Goal: Complete application form

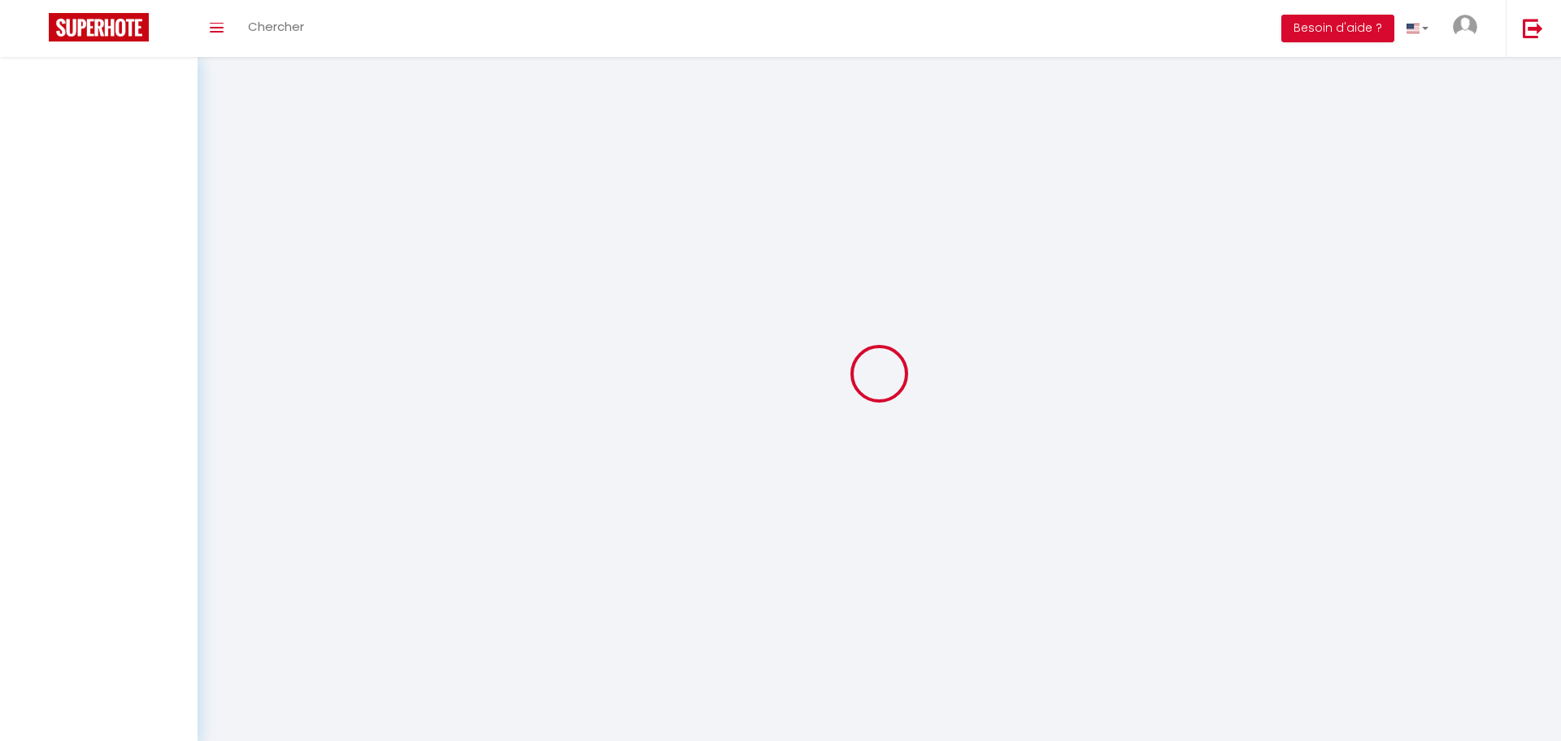
select select "3"
select select "2"
select select "1"
select select
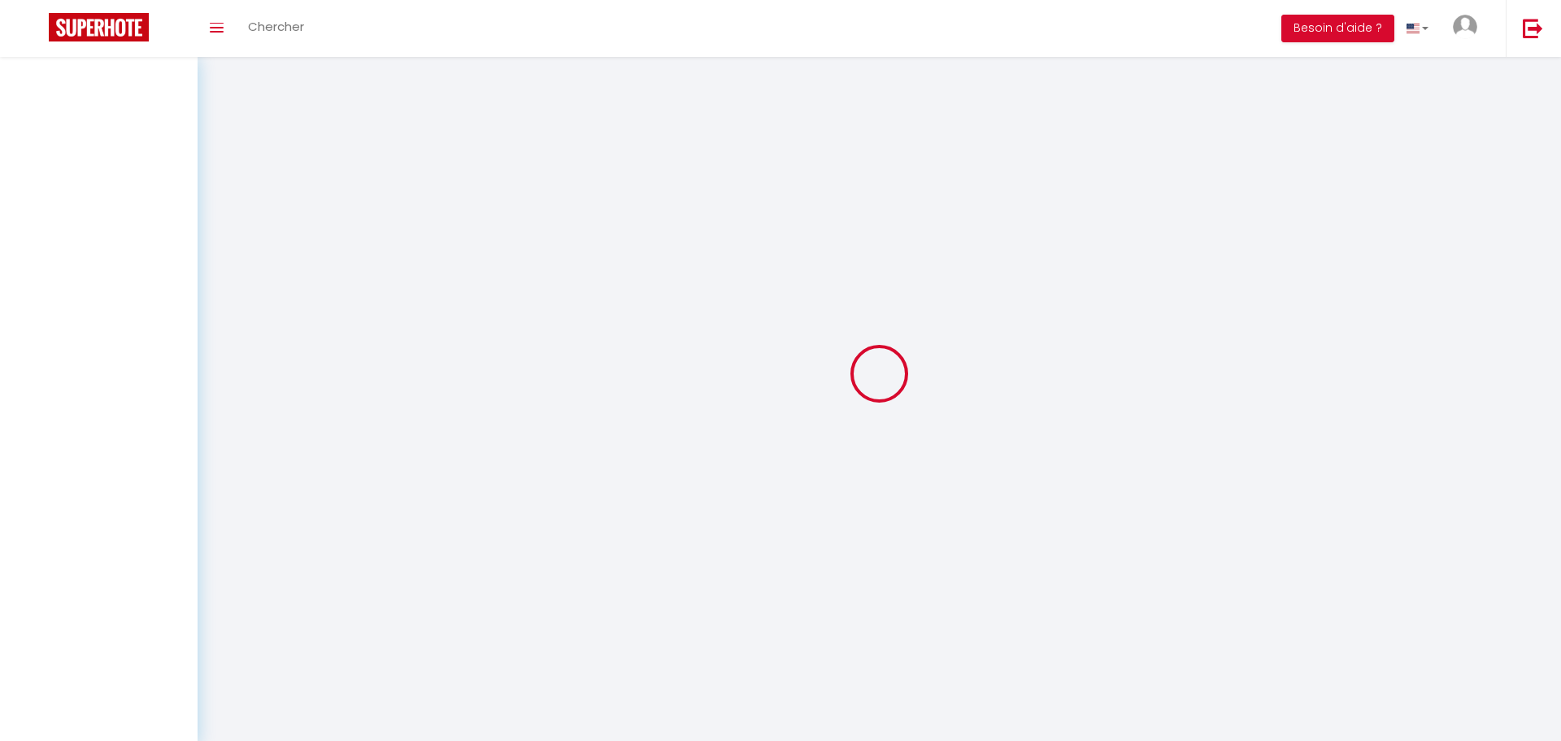
select select
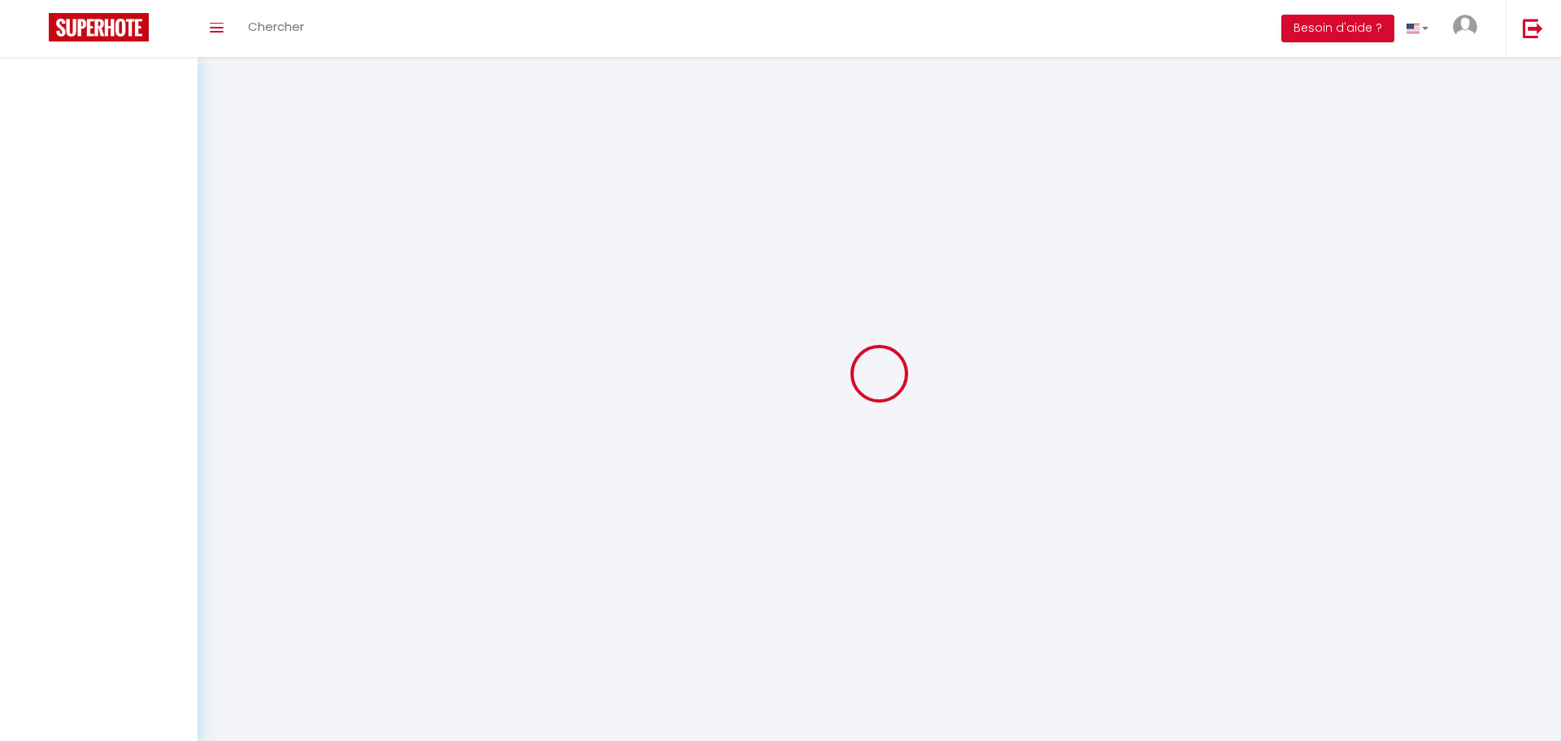
checkbox input "false"
select select
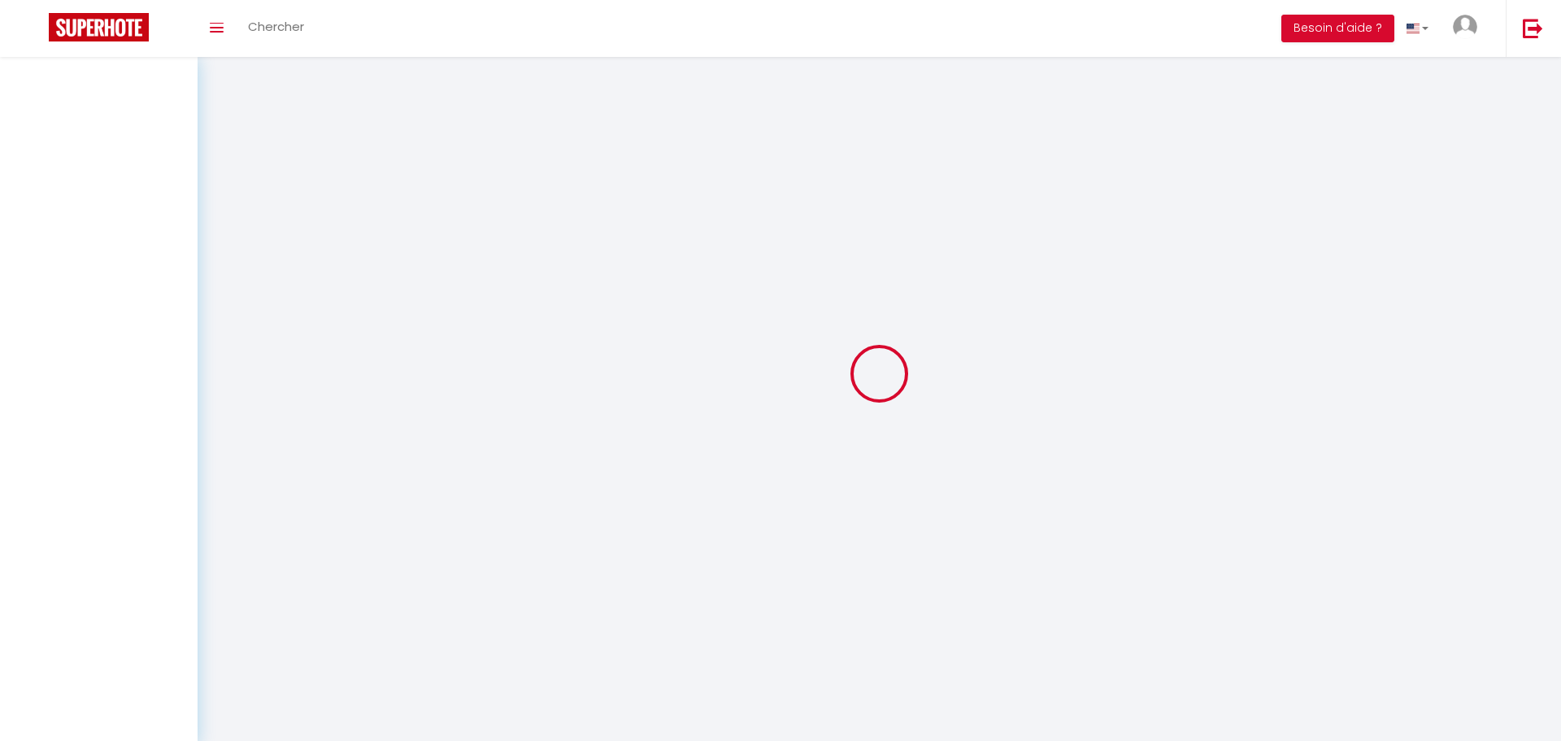
select select
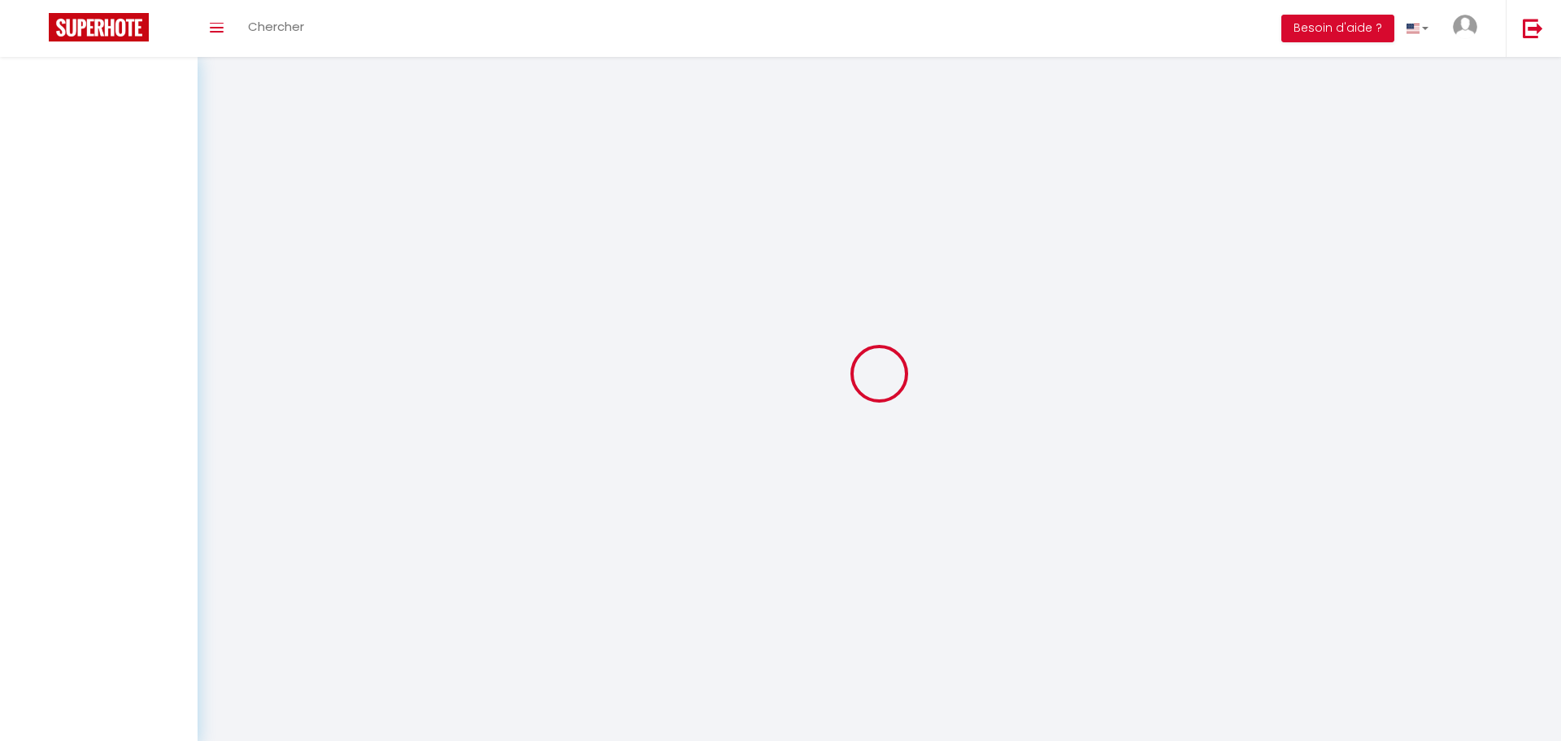
select select
checkbox input "false"
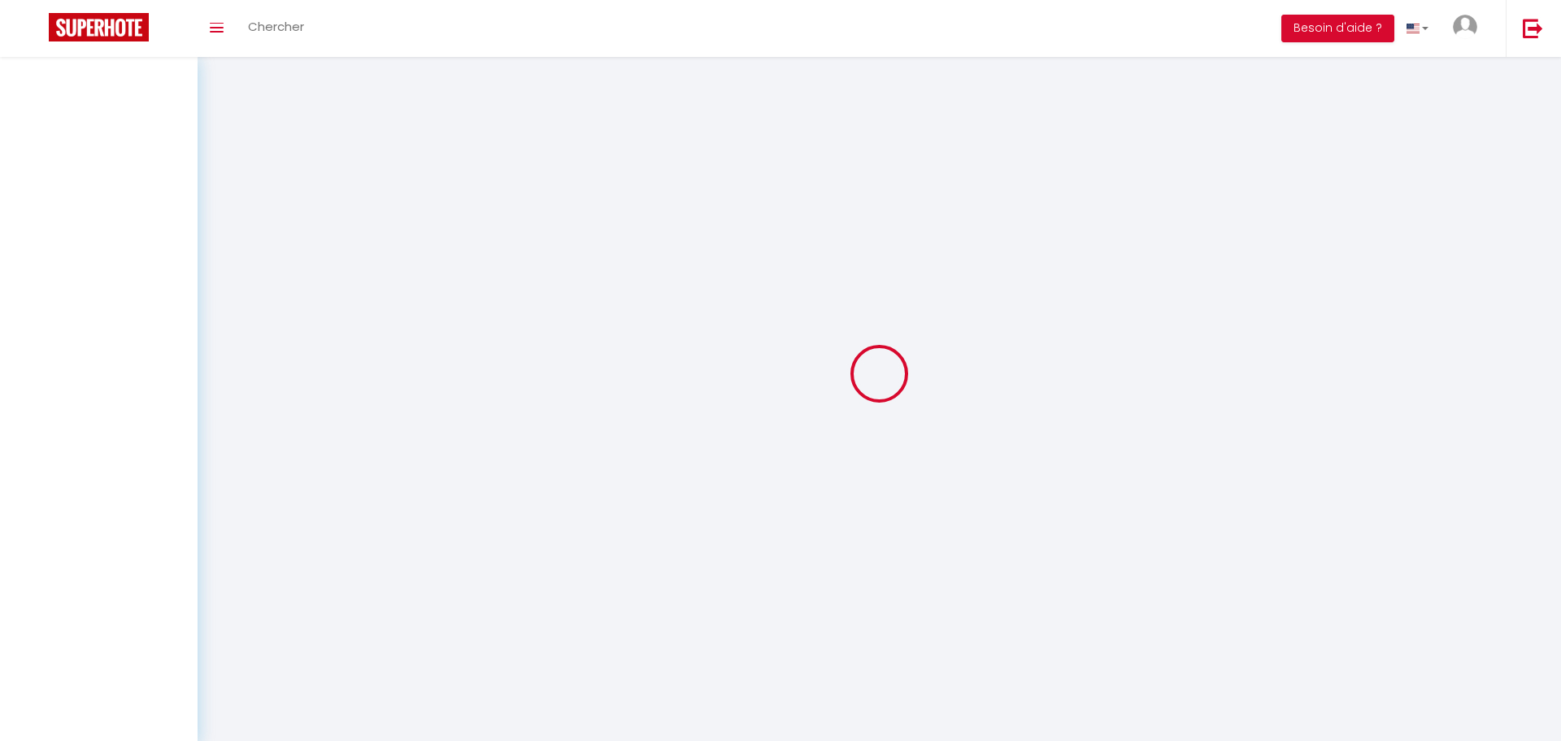
select select
select select "1"
select select
select select "28"
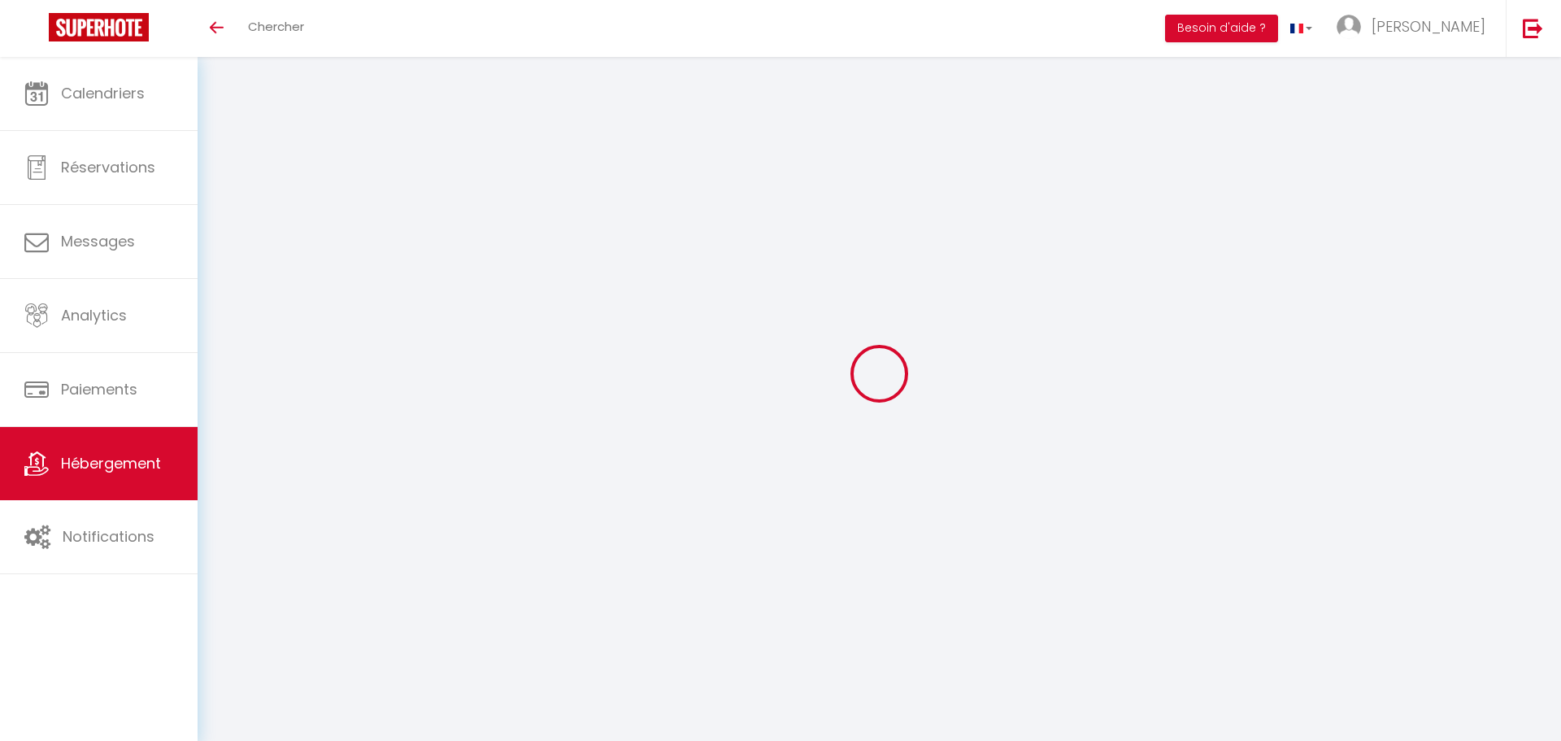
select select
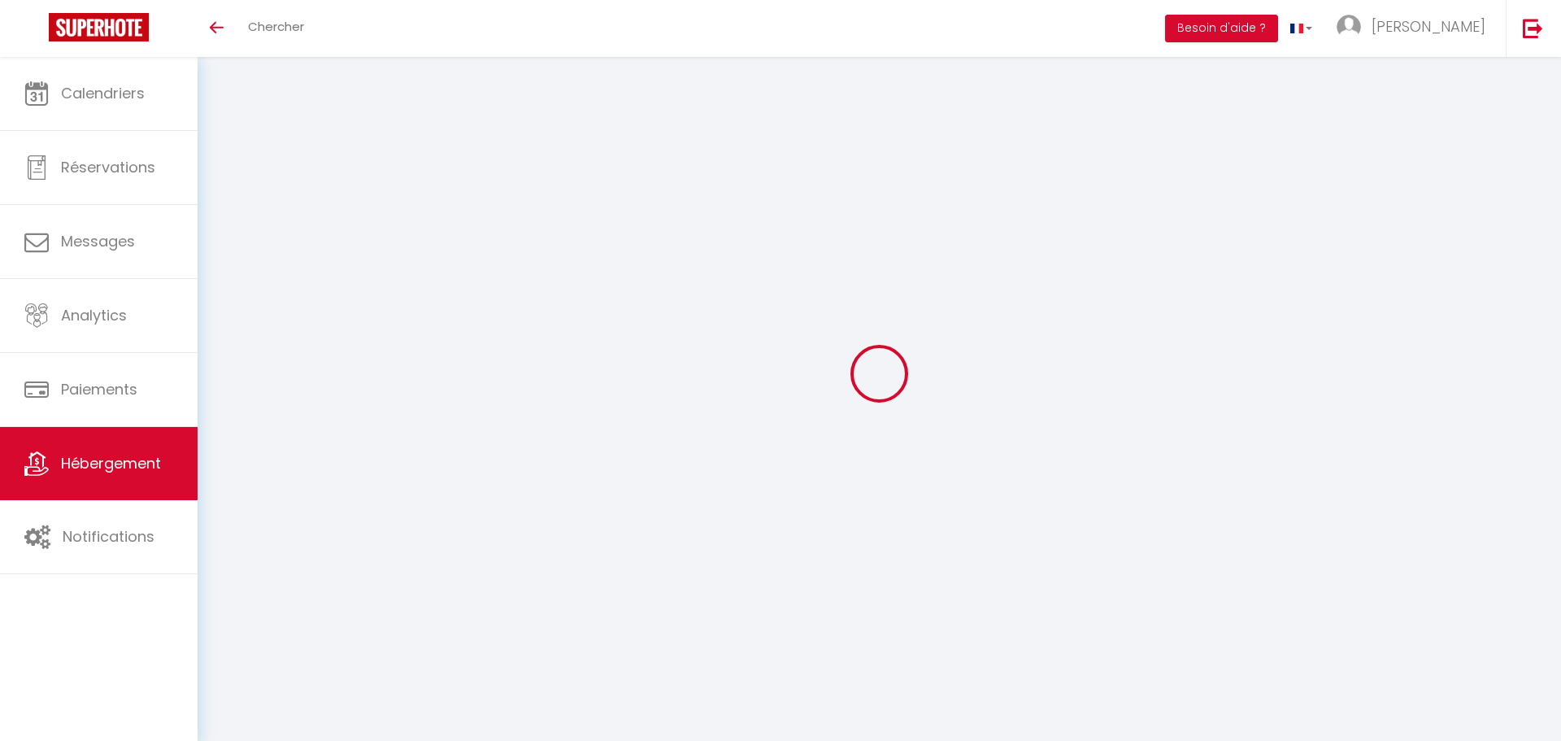
select select
checkbox input "false"
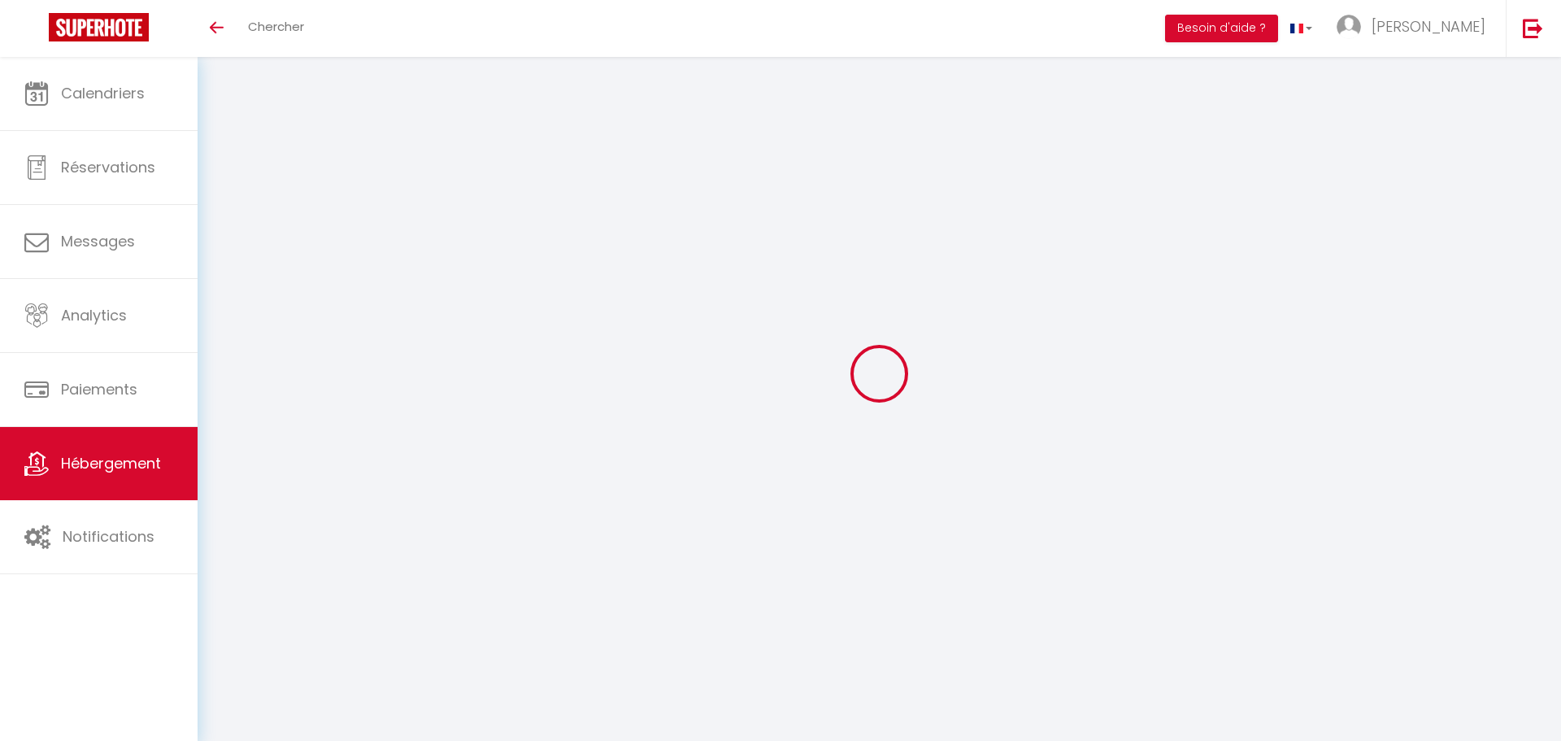
select select
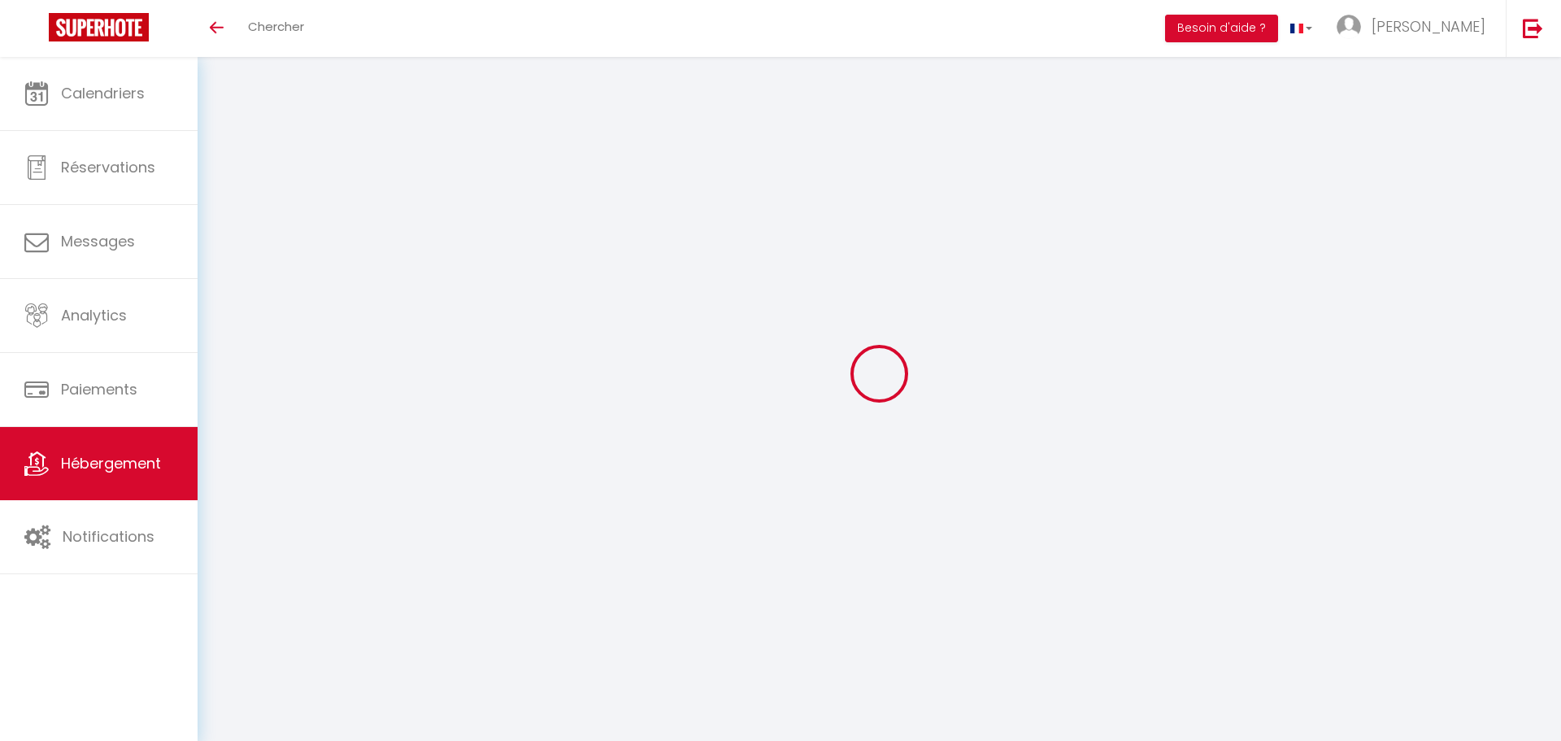
select select
checkbox input "false"
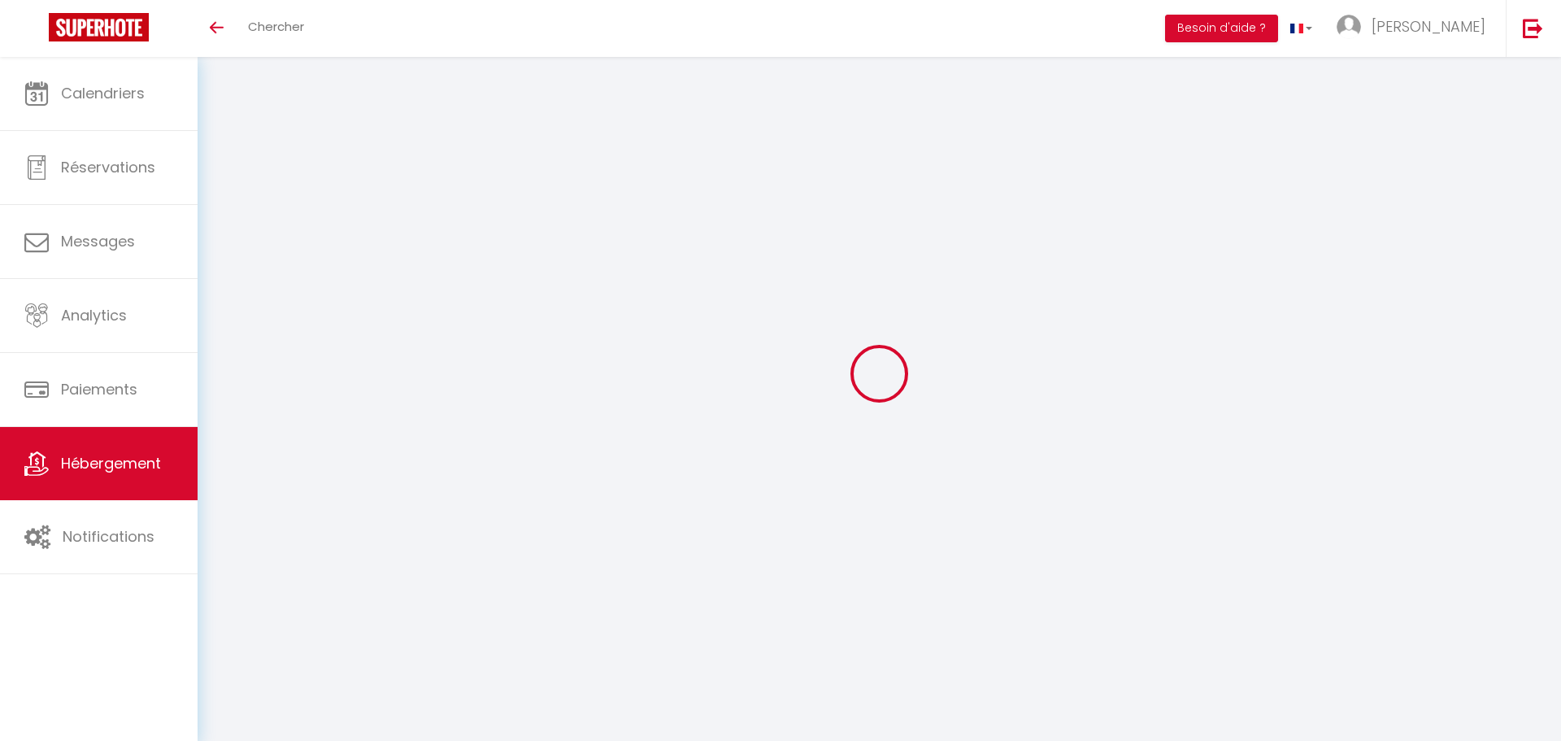
checkbox input "false"
select select
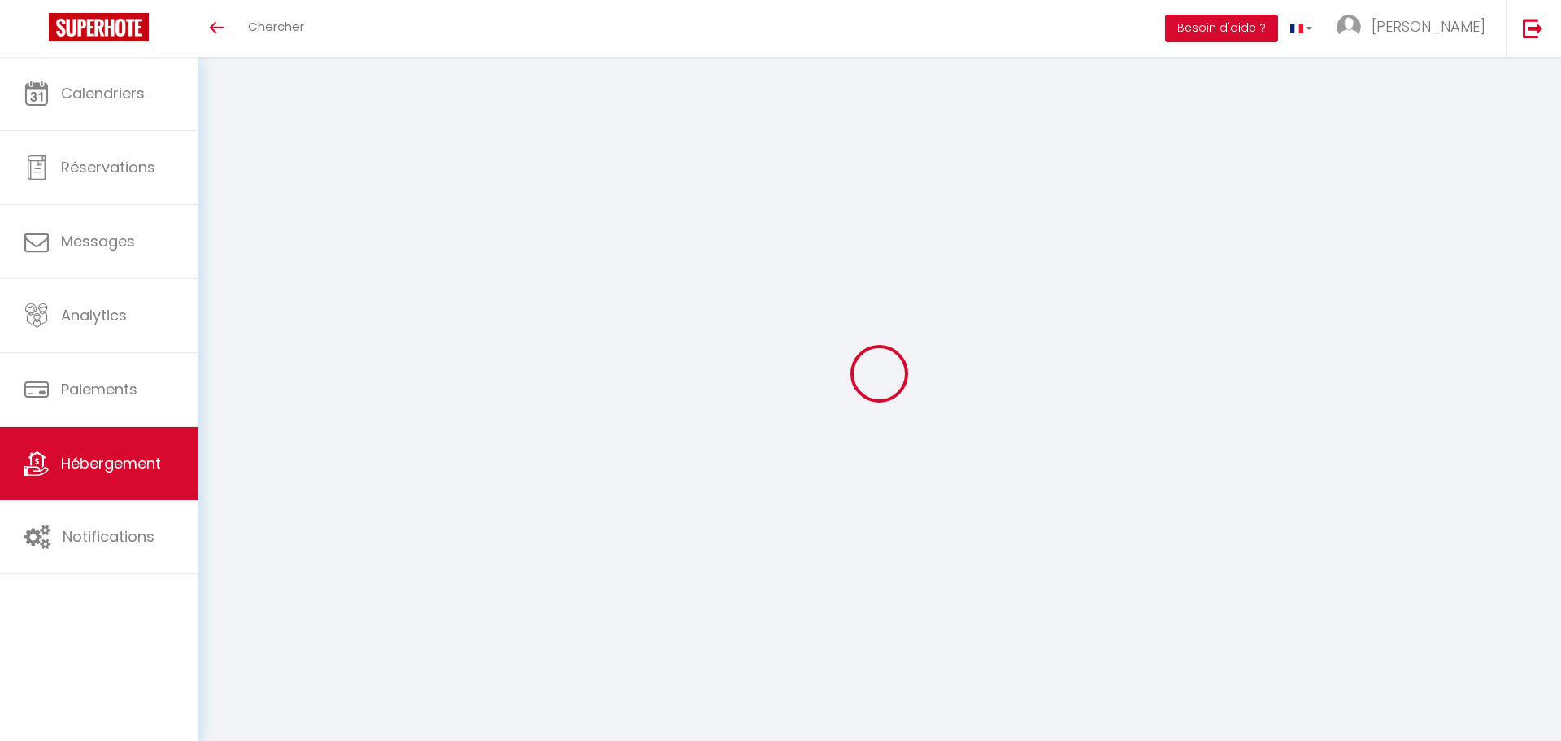
select select
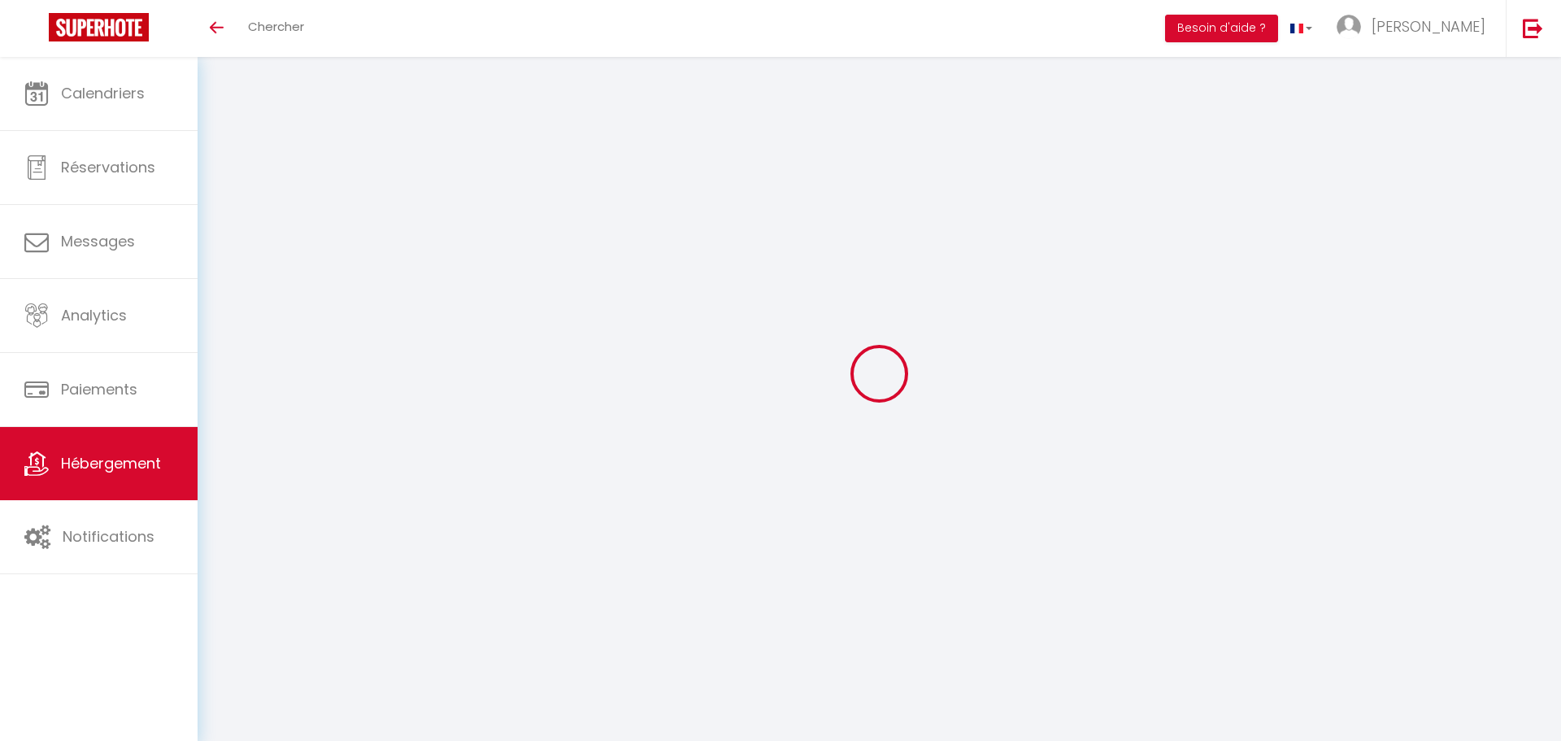
checkbox input "false"
select select
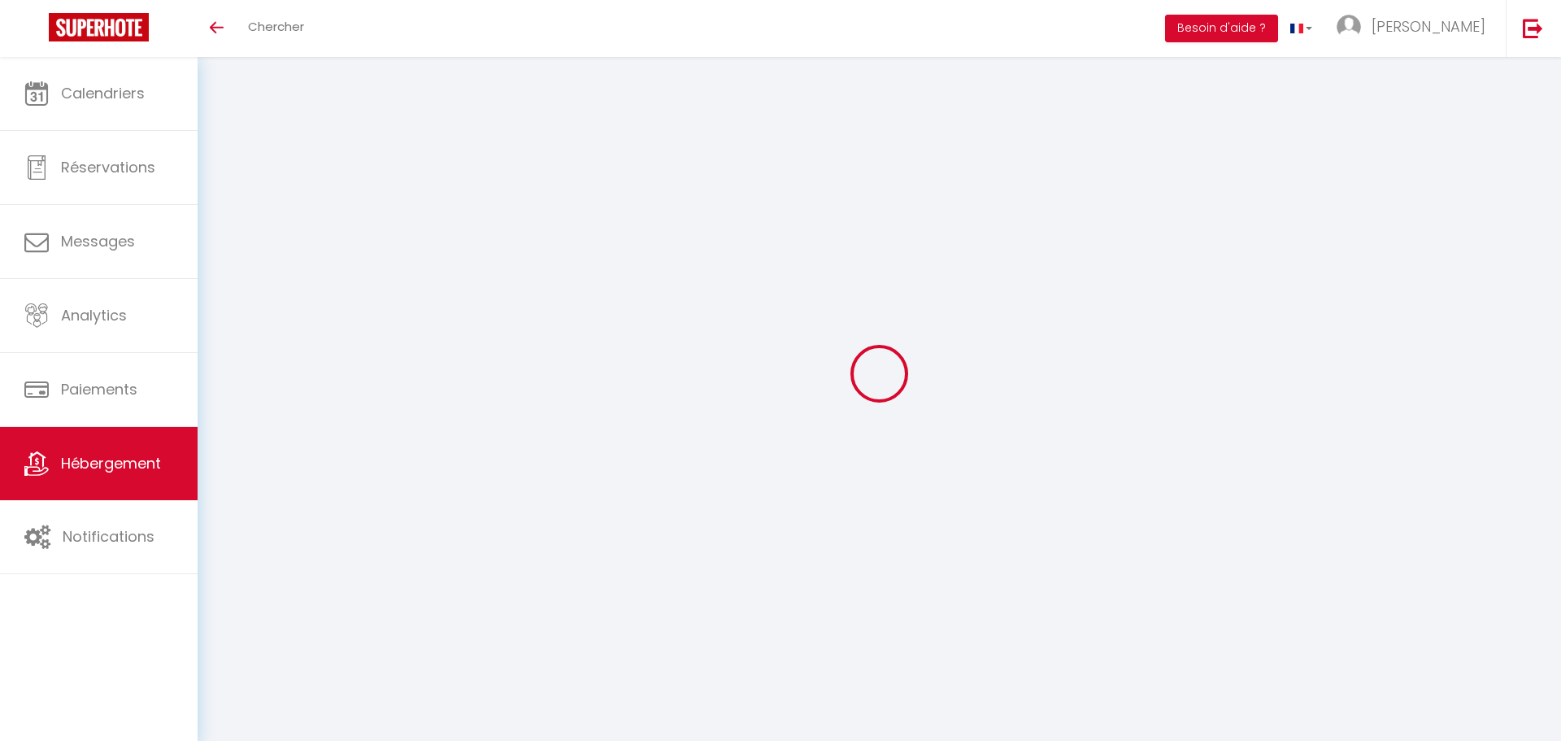
select select
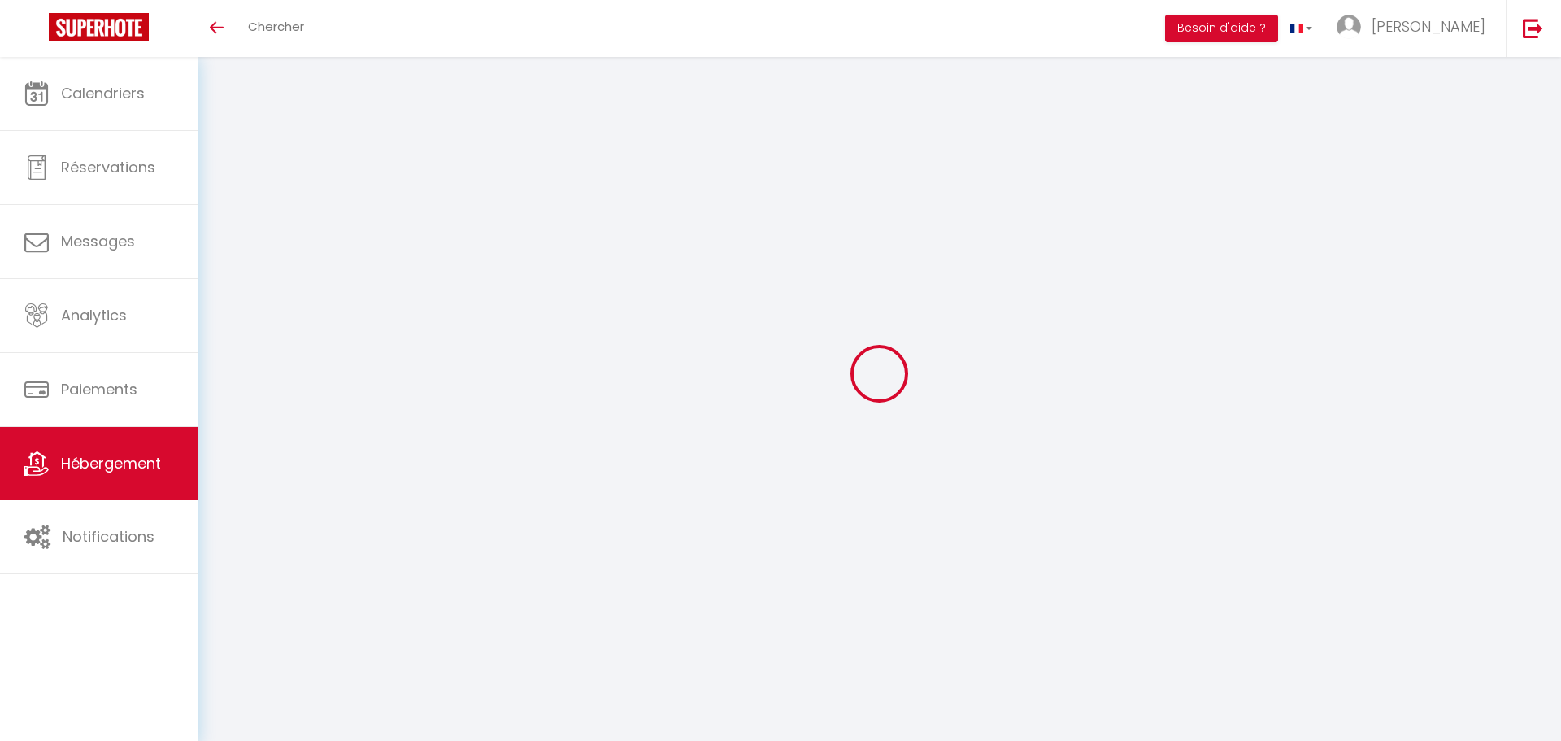
select select
checkbox input "false"
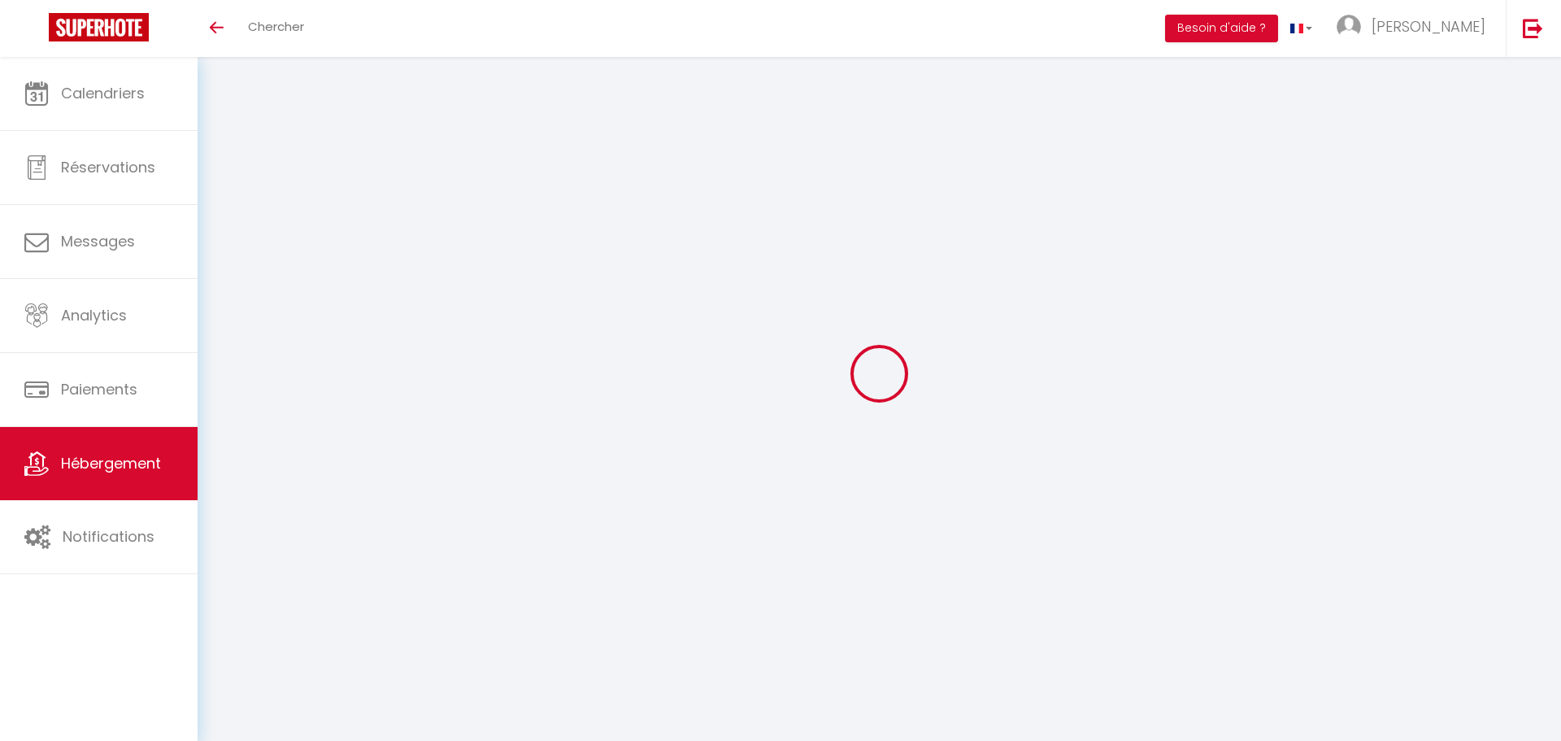
checkbox input "false"
select select
type input "Villa avec piscine proche plage Chambre d'Amour"
type input "[PERSON_NAME]"
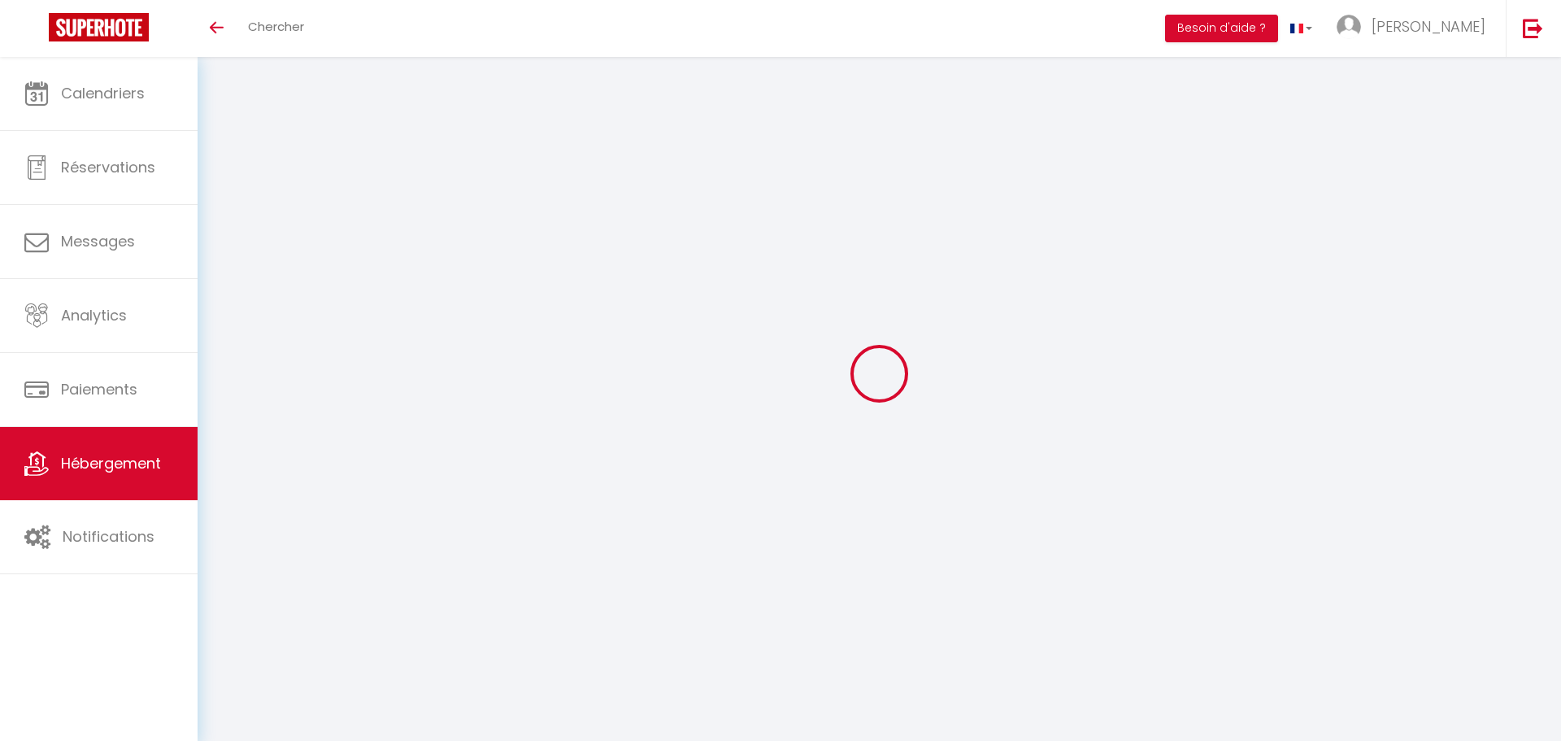
type input "PONCEY"
type input "[STREET_ADDRESS]"
type input "64600"
type input "ANGLET"
select select "10"
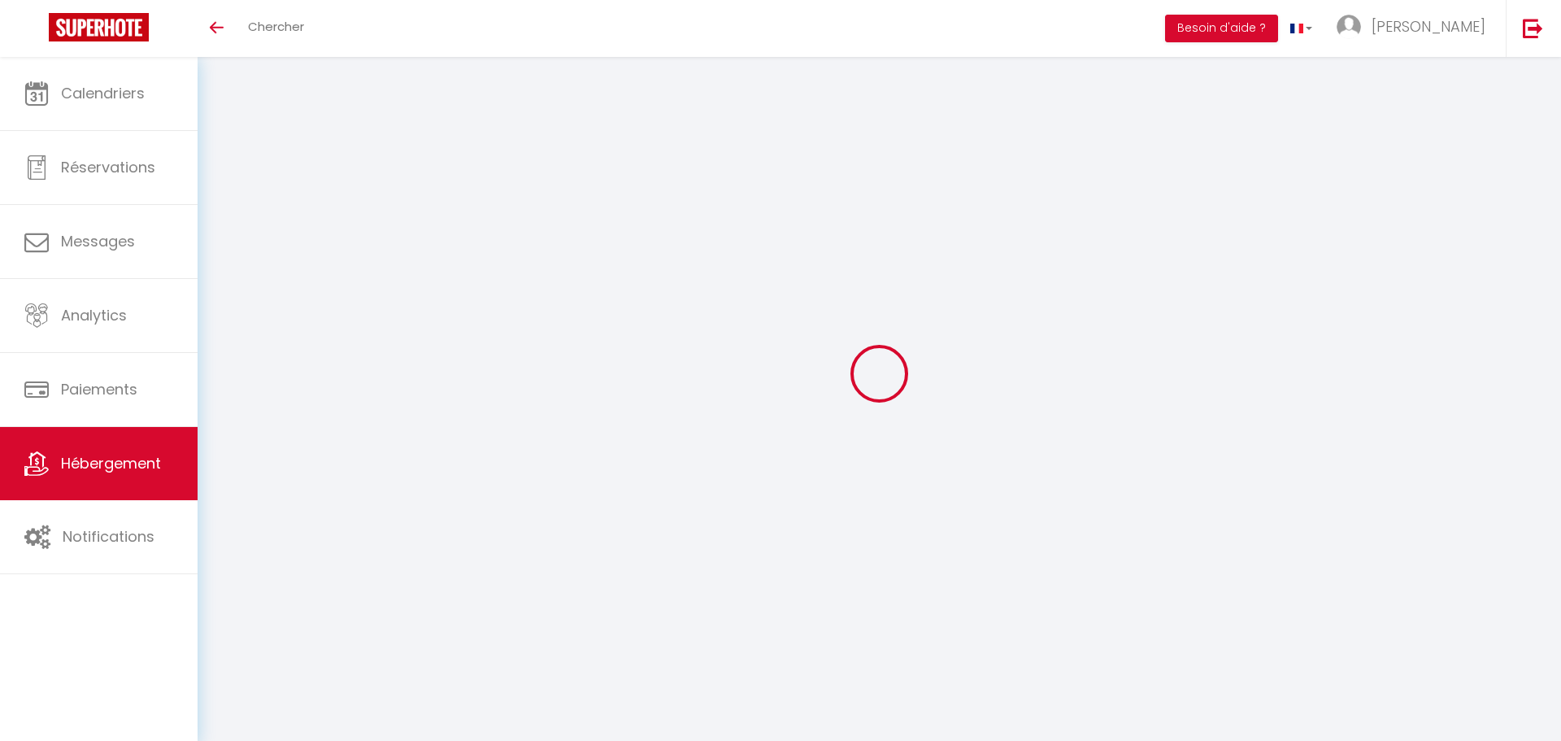
select select "4"
type input "500"
type input "200"
select select
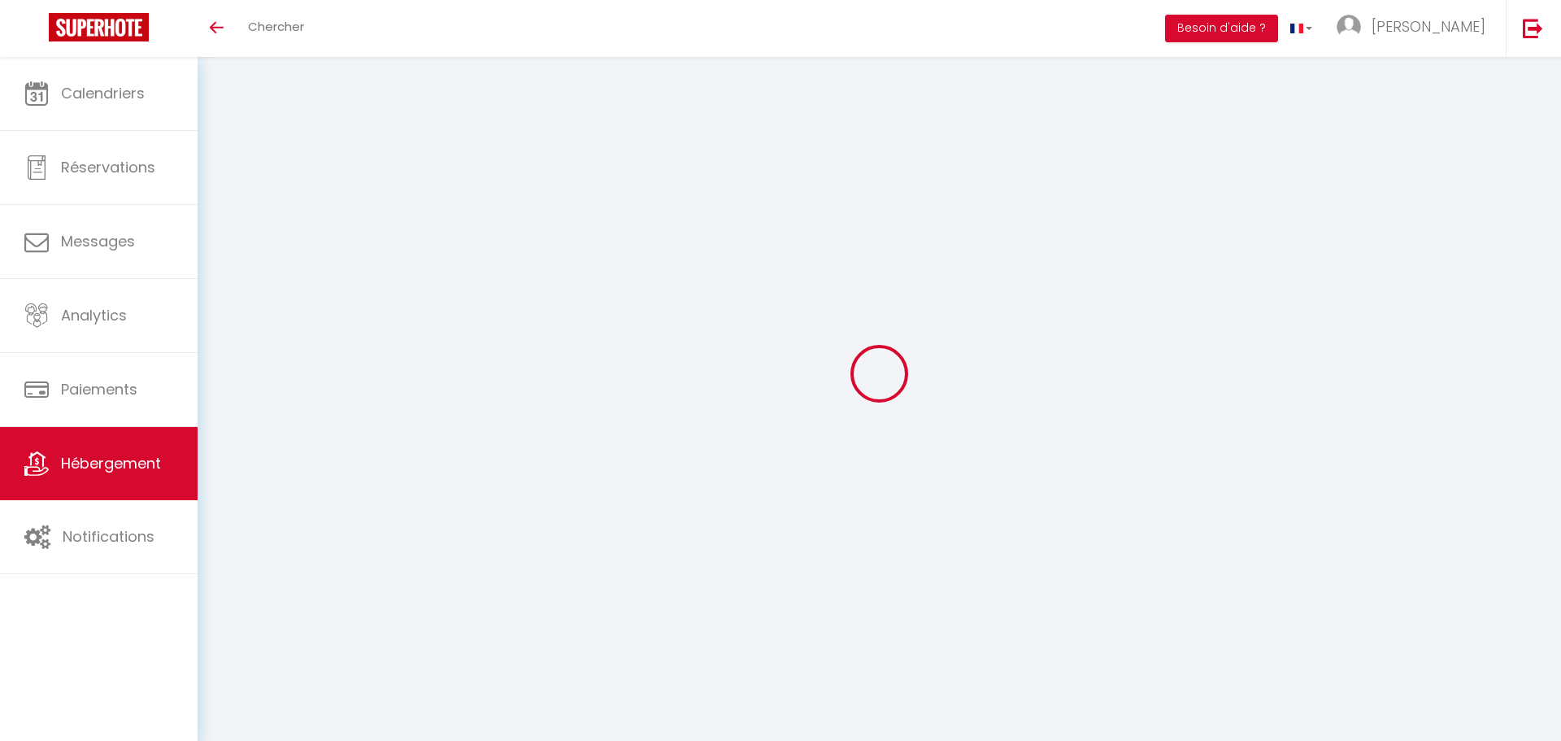
select select
type input "[STREET_ADDRESS]"
type input "64600"
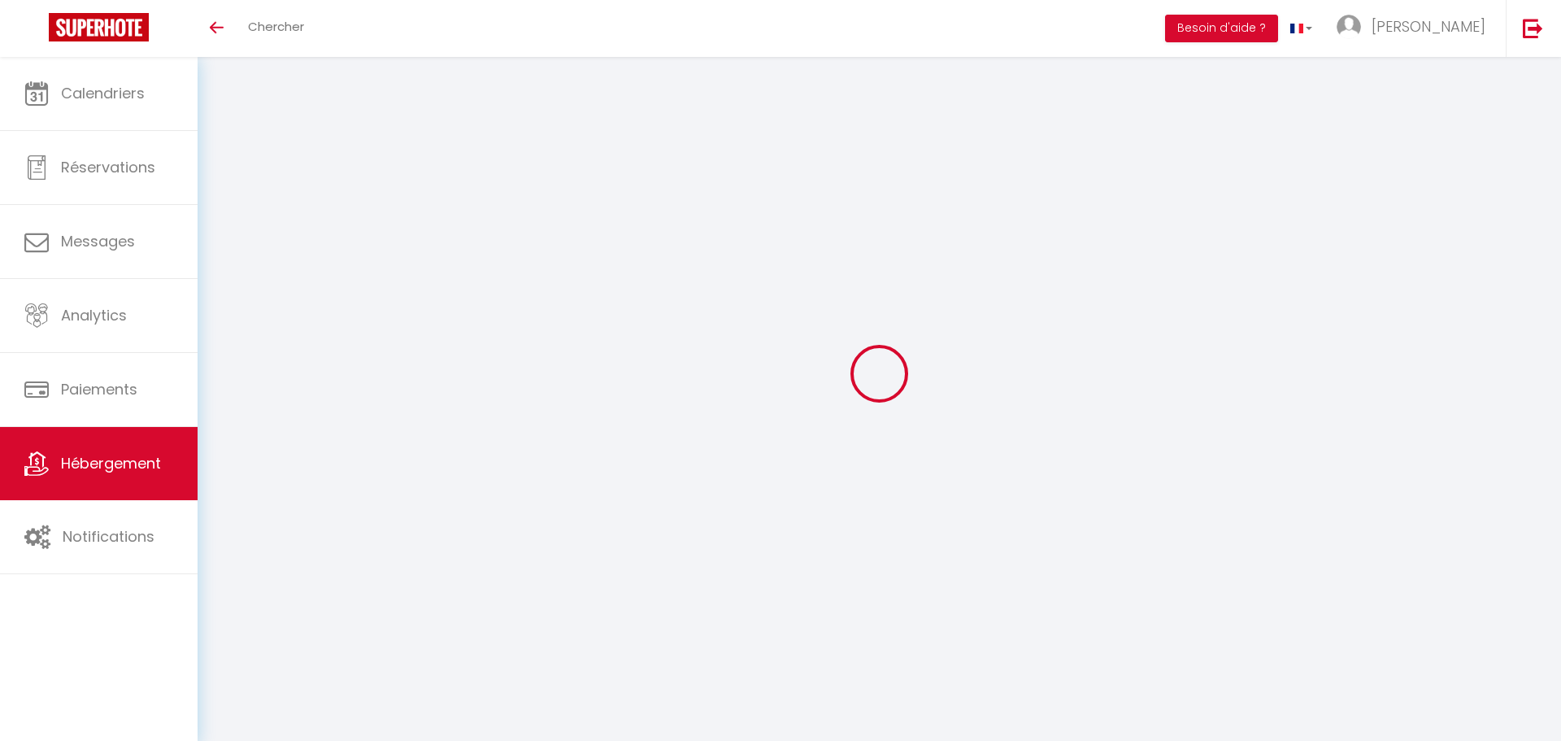
type input "Anglet"
type input "[EMAIL_ADDRESS][DOMAIN_NAME]"
select select
checkbox input "false"
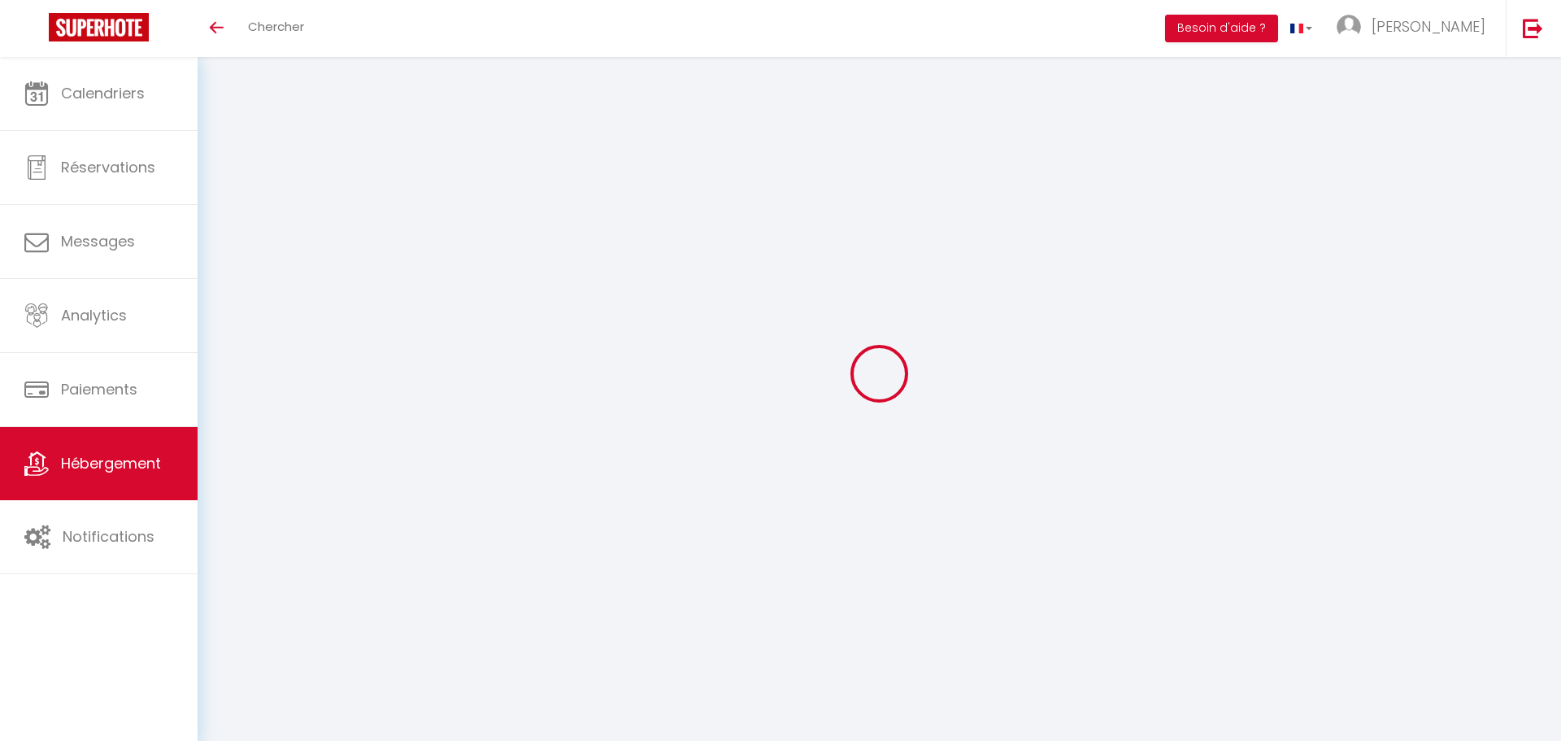
checkbox input "false"
type input "18"
type input "200"
type input "0"
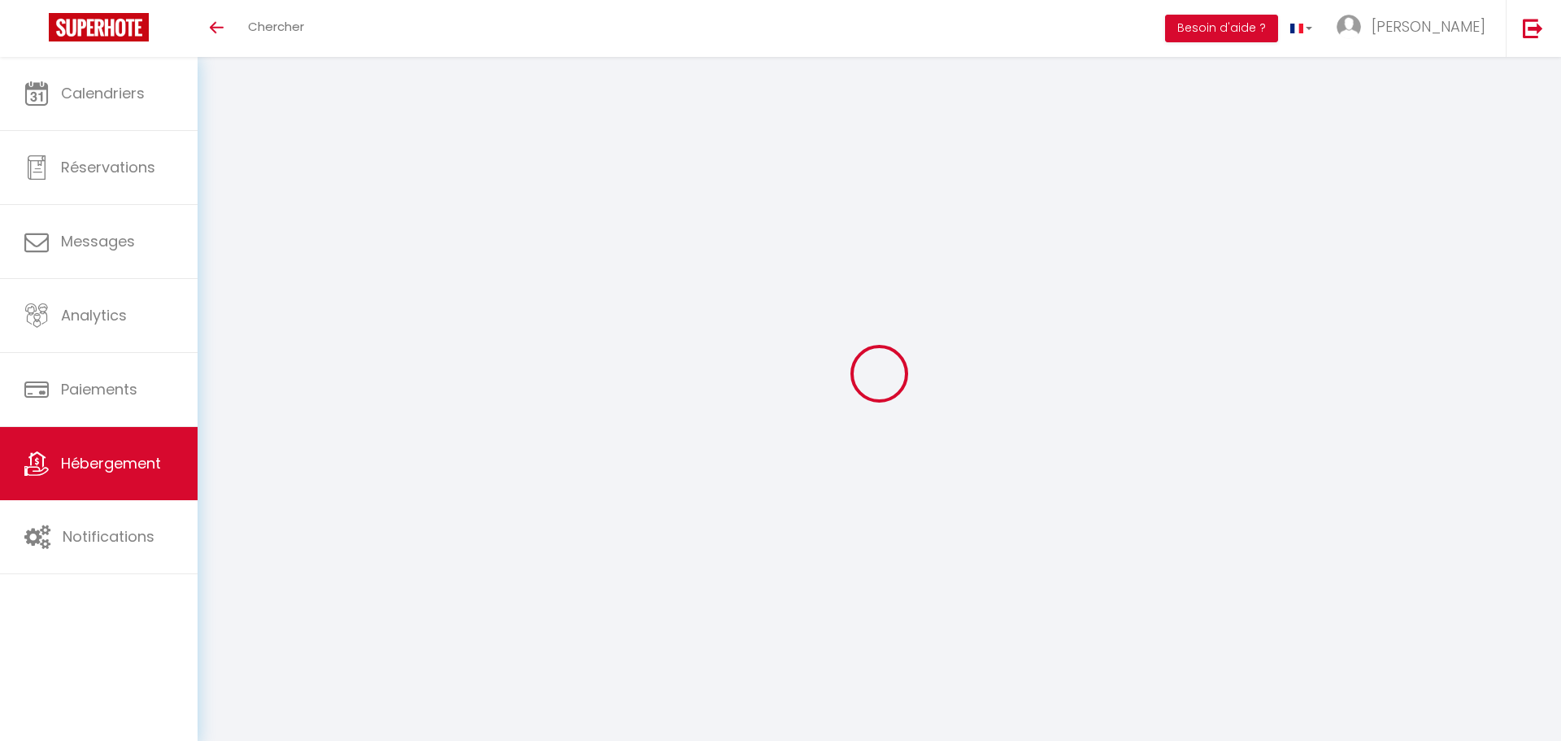
type input "0"
select select
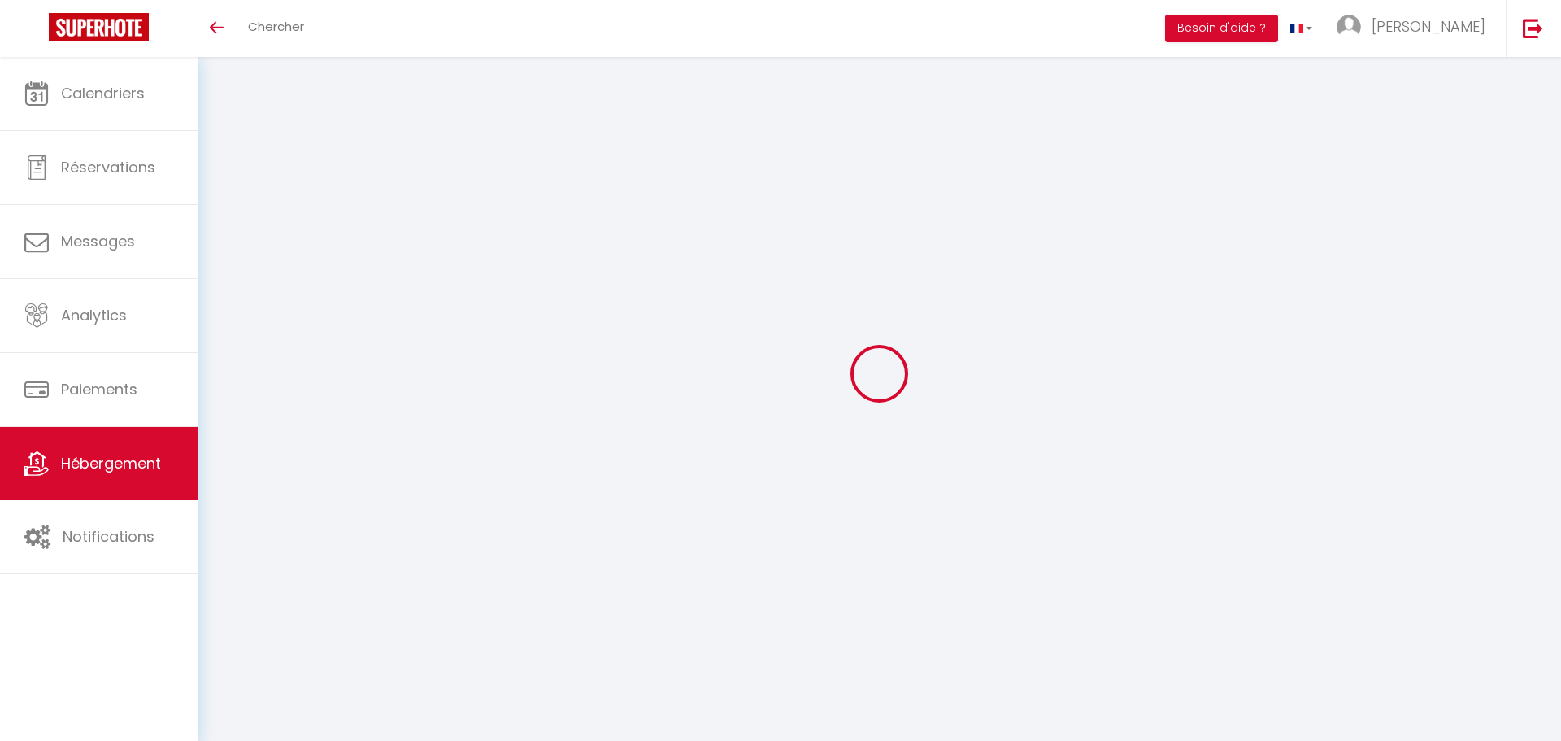
select select
checkbox input "false"
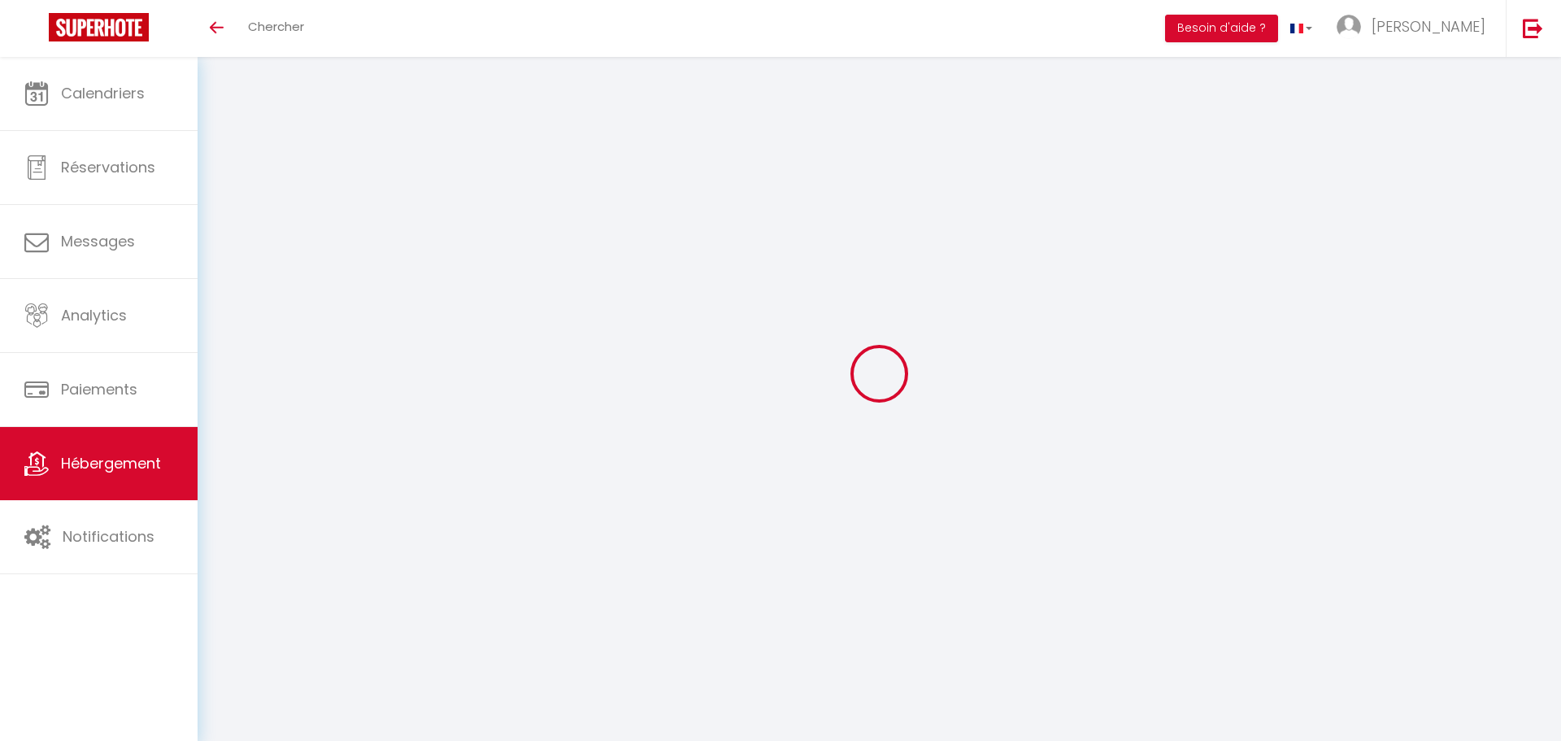
checkbox input "false"
select select
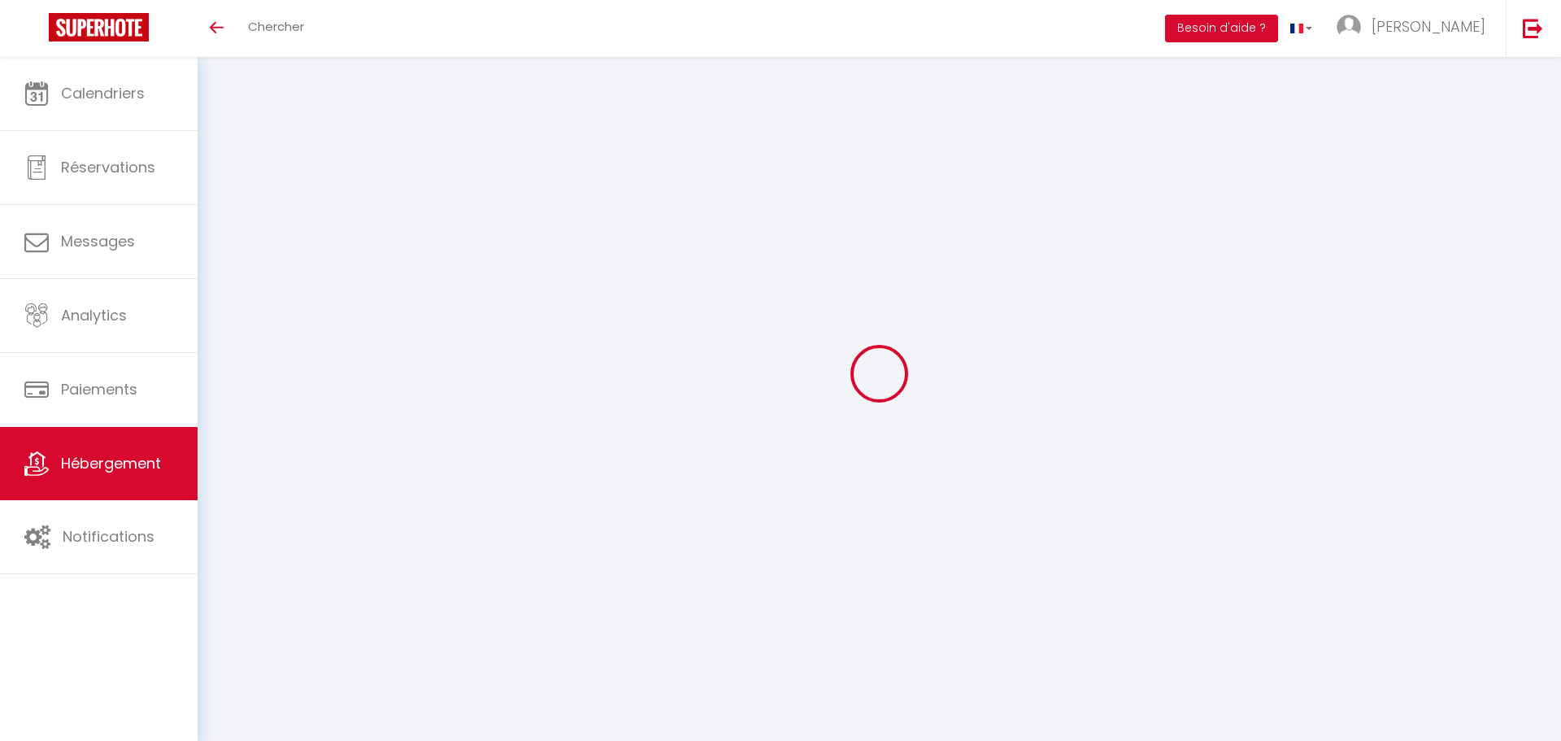
select select
checkbox input "false"
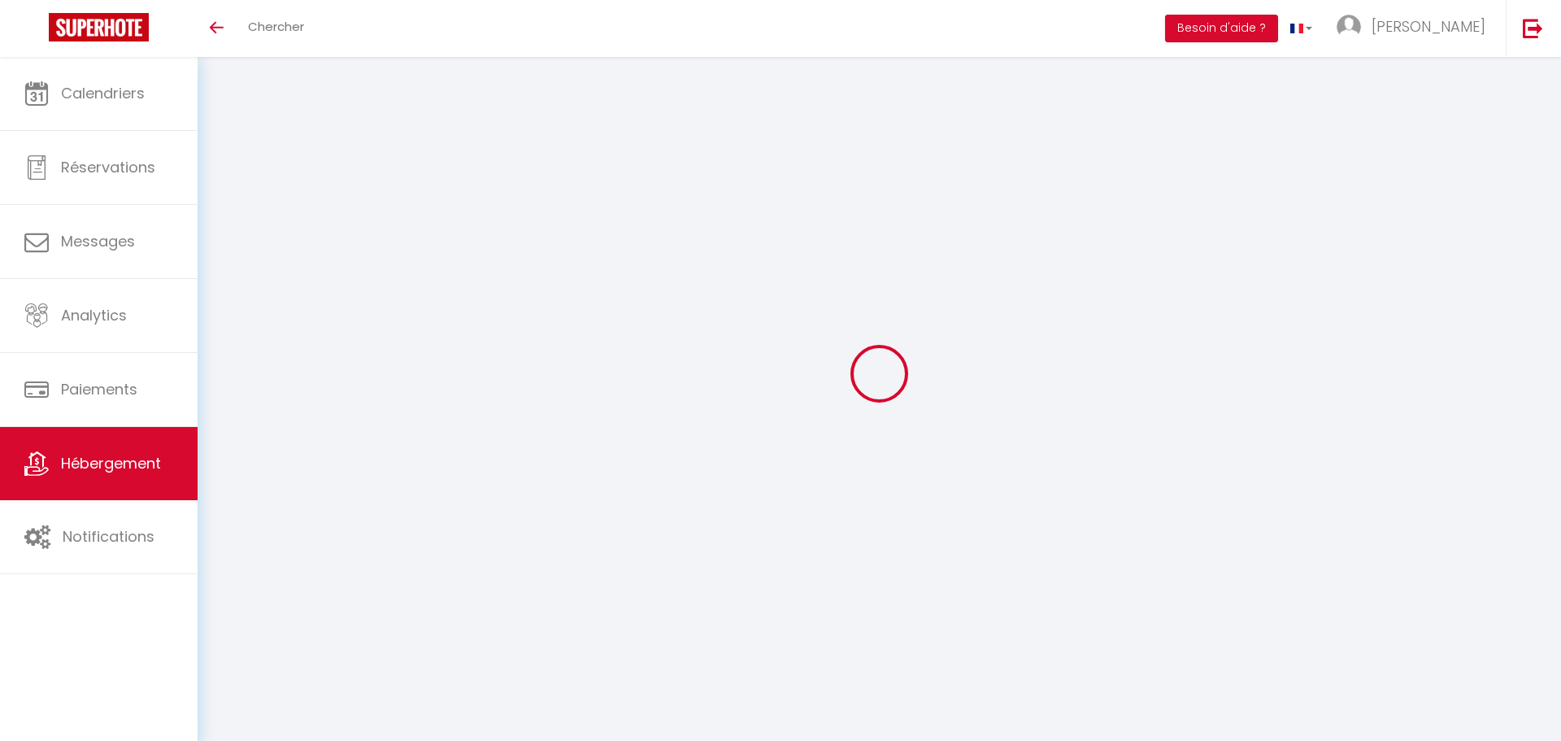
checkbox input "false"
select select
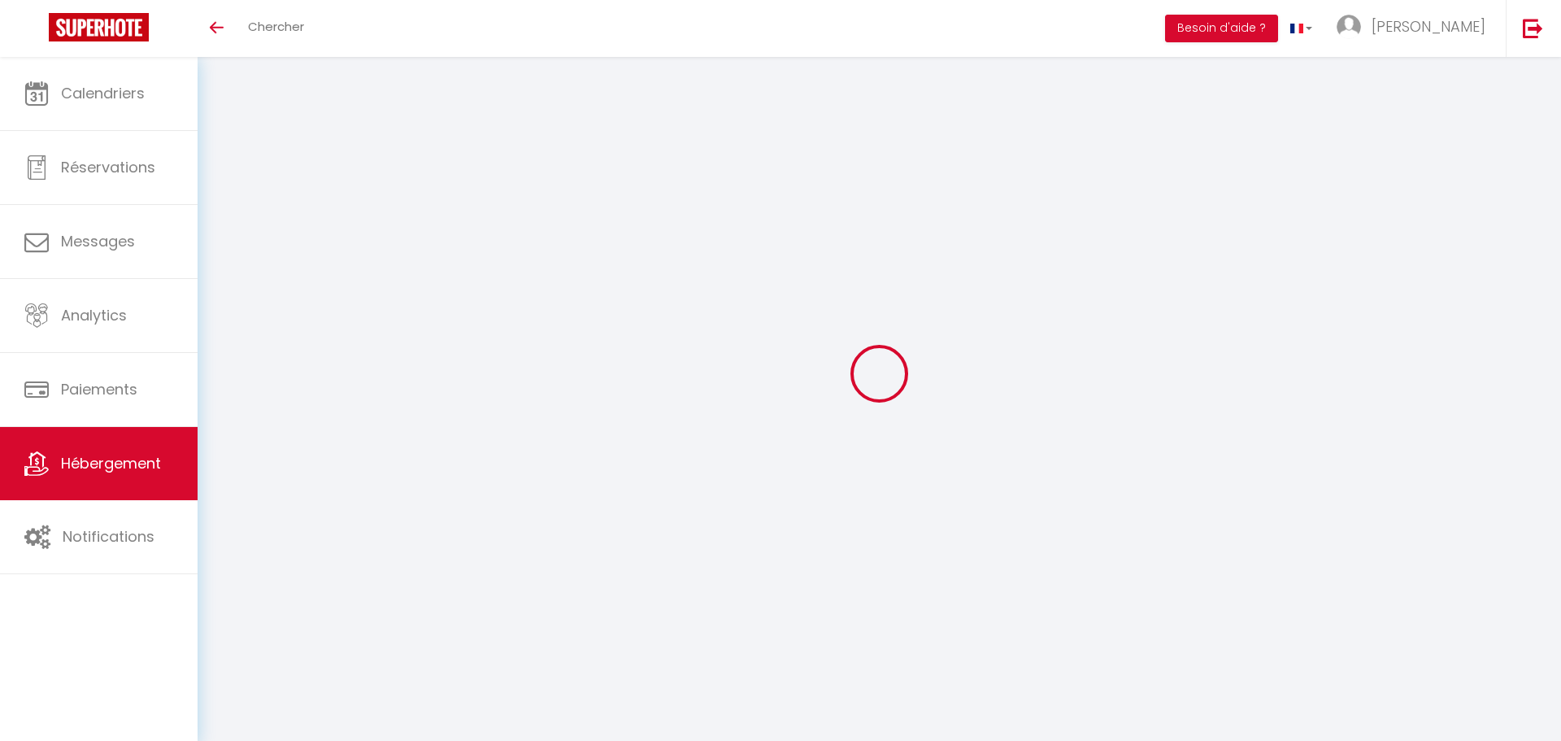
select select
checkbox input "false"
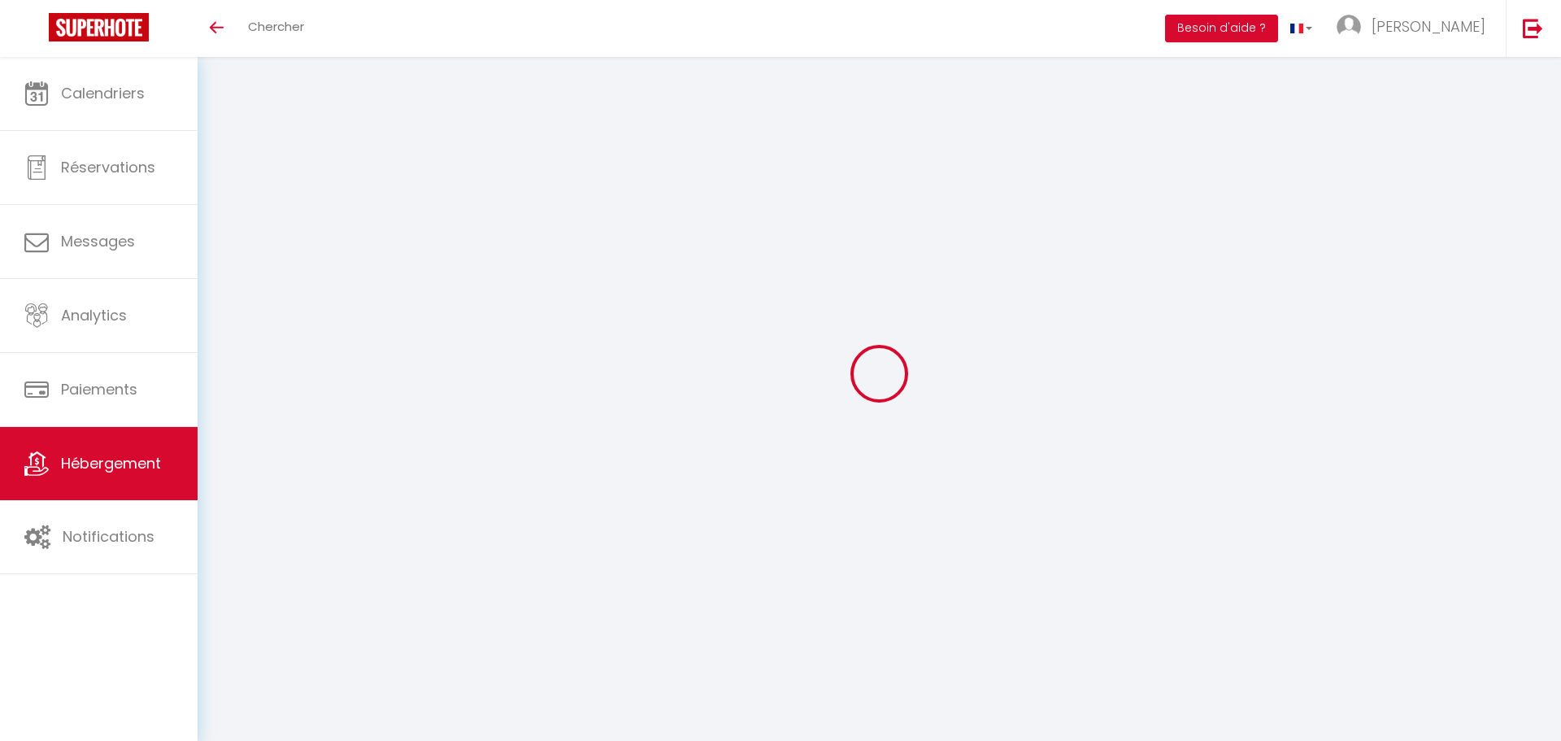
checkbox input "false"
select select
checkbox input "false"
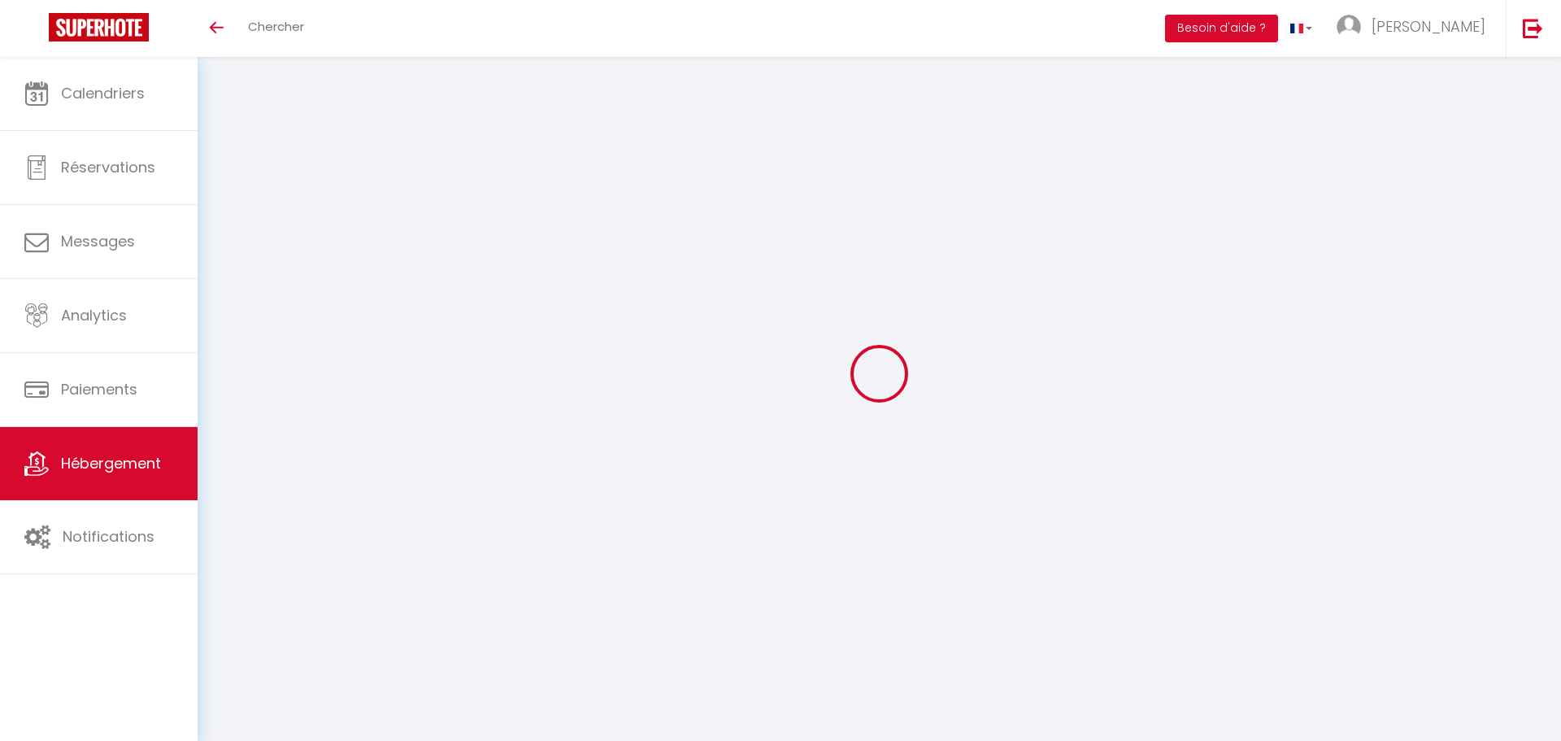
checkbox input "false"
select select
checkbox input "false"
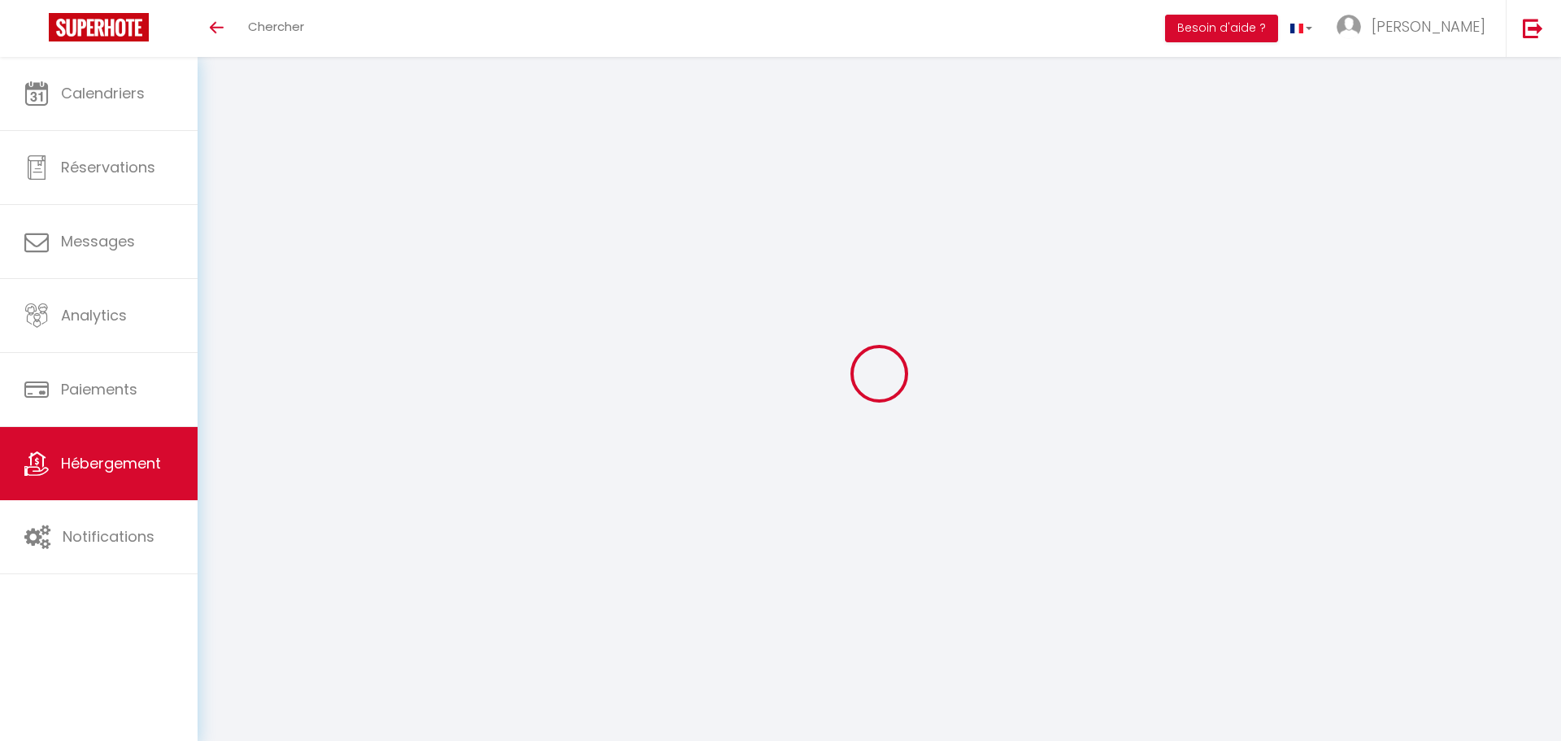
checkbox input "false"
select select "14:00"
select select
select select "11:00"
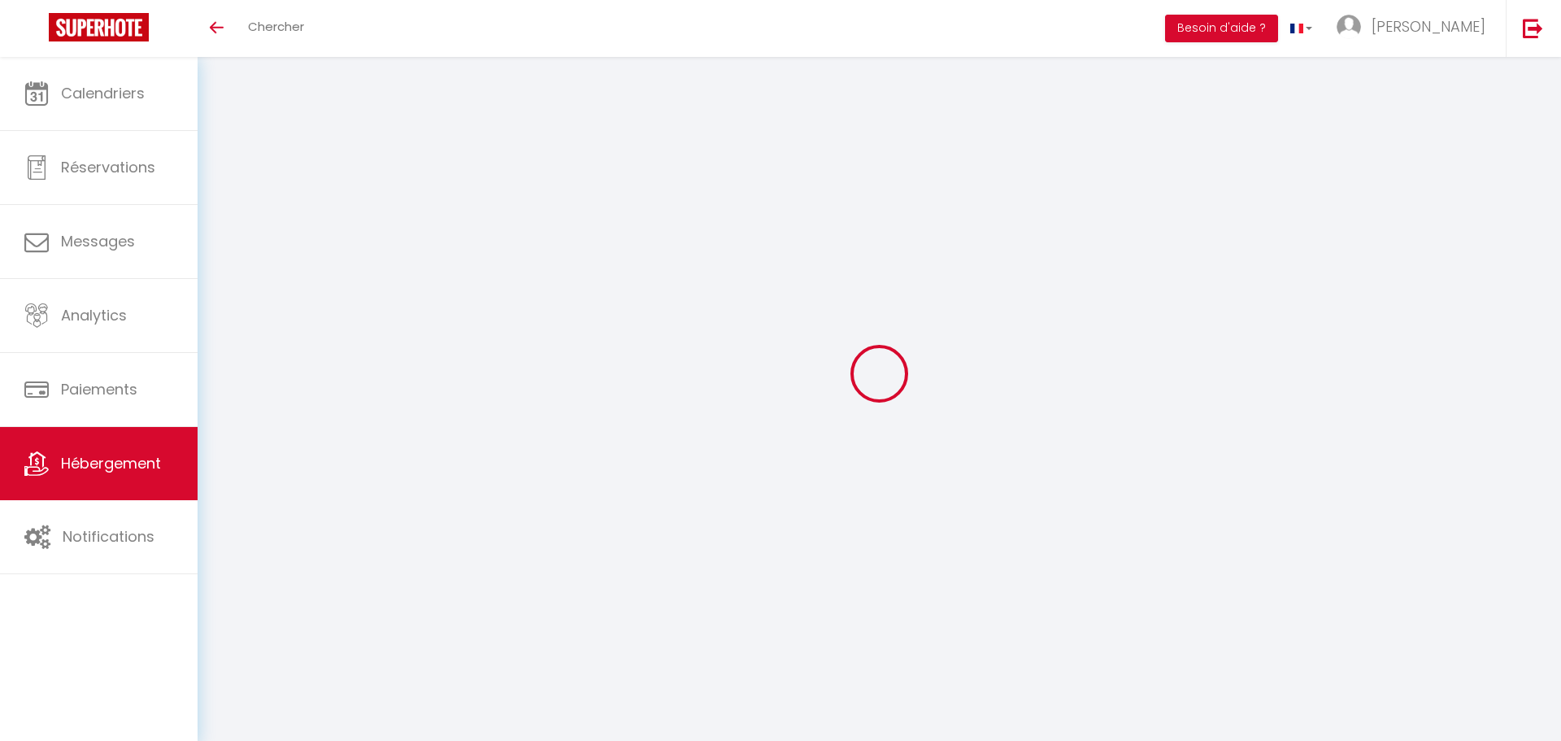
select select "30"
select select "120"
